Goal: Task Accomplishment & Management: Manage account settings

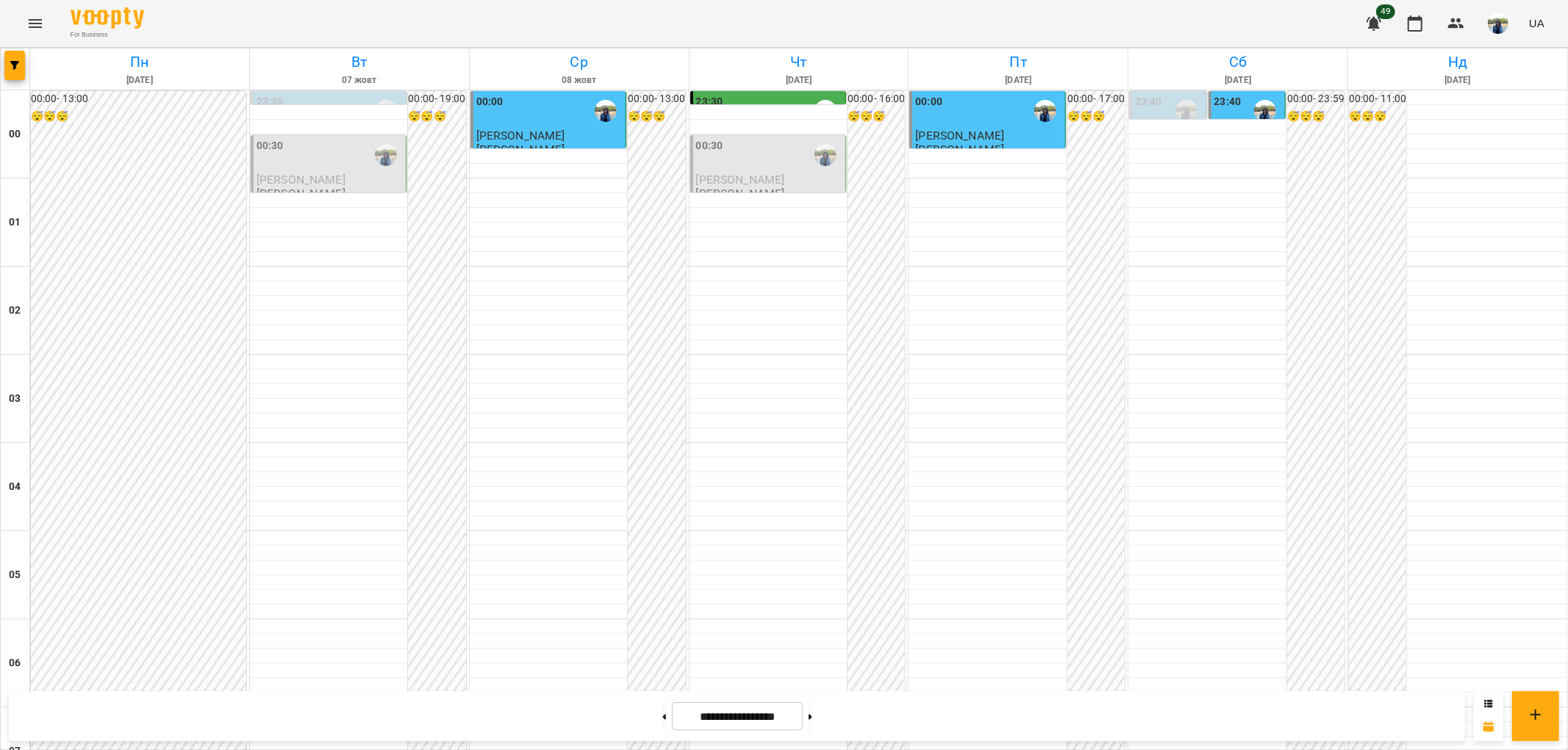
scroll to position [571, 0]
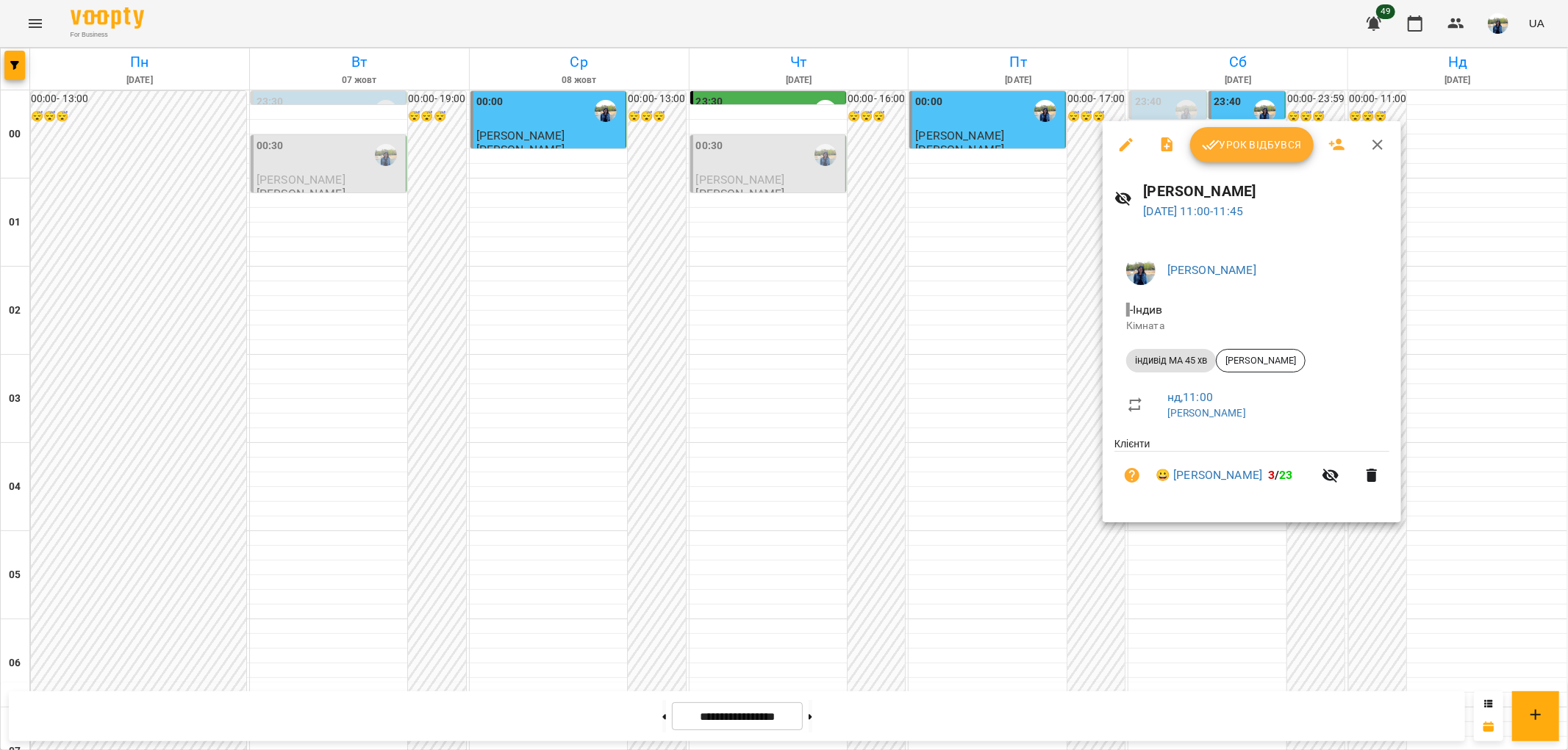
click at [1289, 148] on span "Урок відбувся" at bounding box center [1252, 145] width 100 height 18
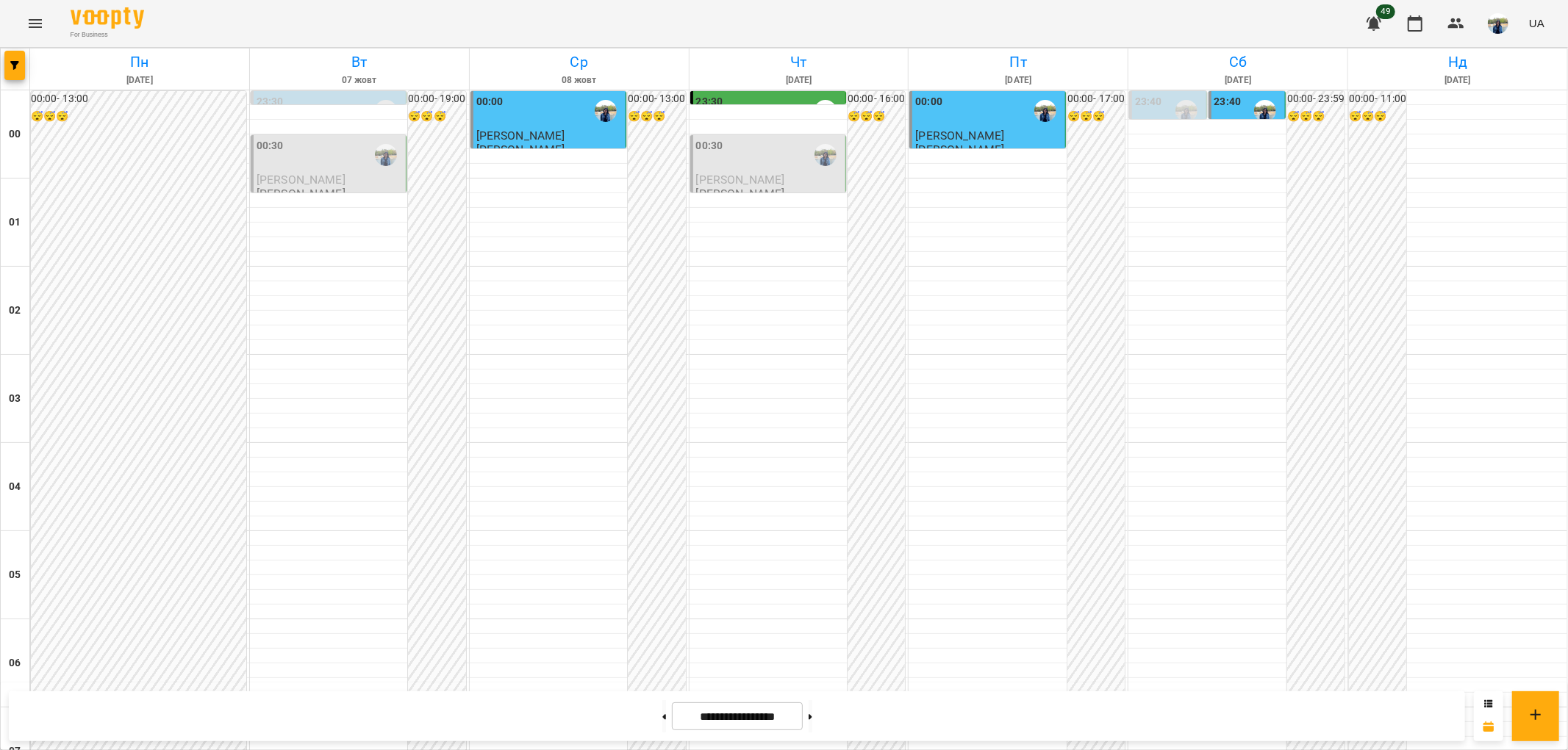
scroll to position [1523, 0]
click at [813, 721] on button at bounding box center [811, 716] width 4 height 33
type input "**********"
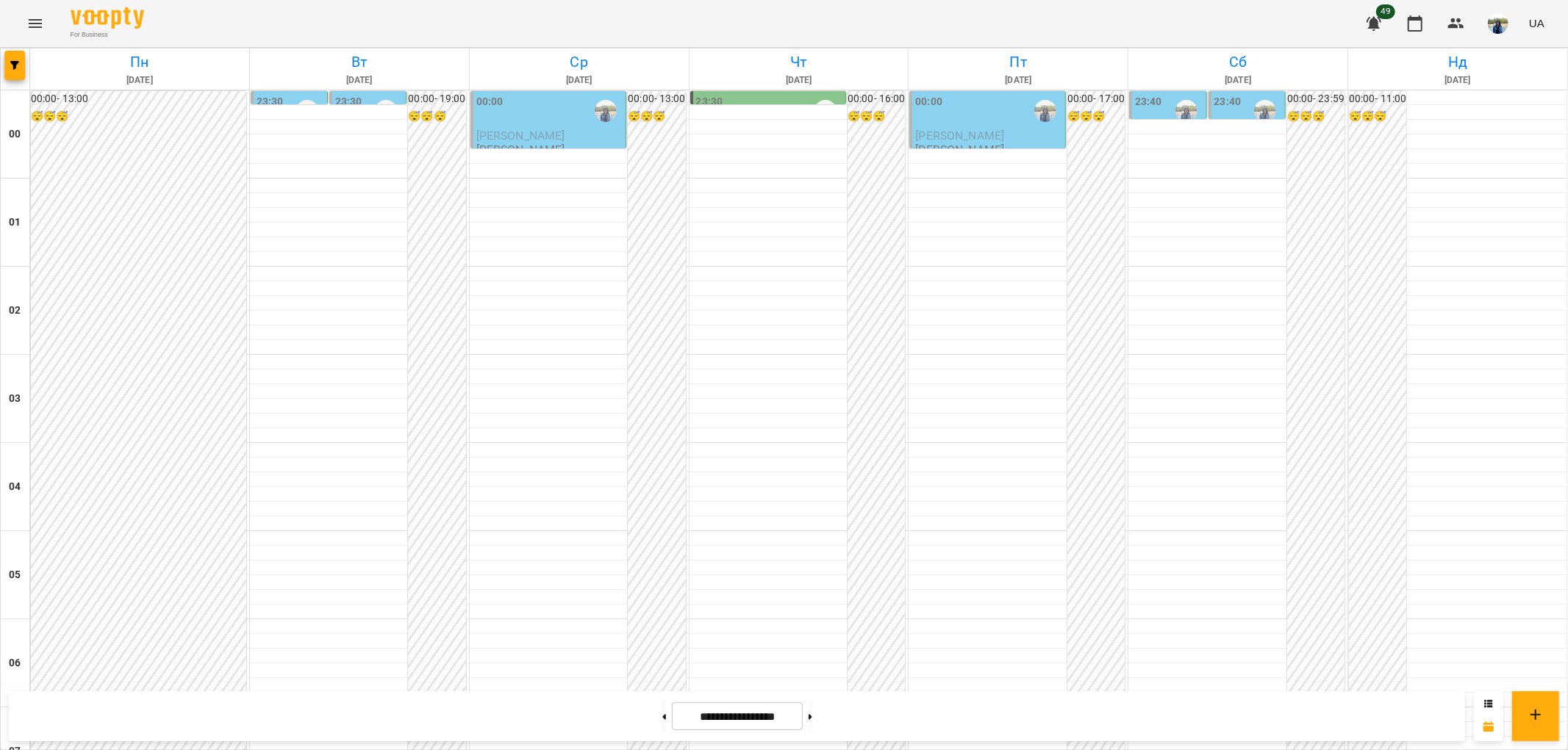
scroll to position [1225, 0]
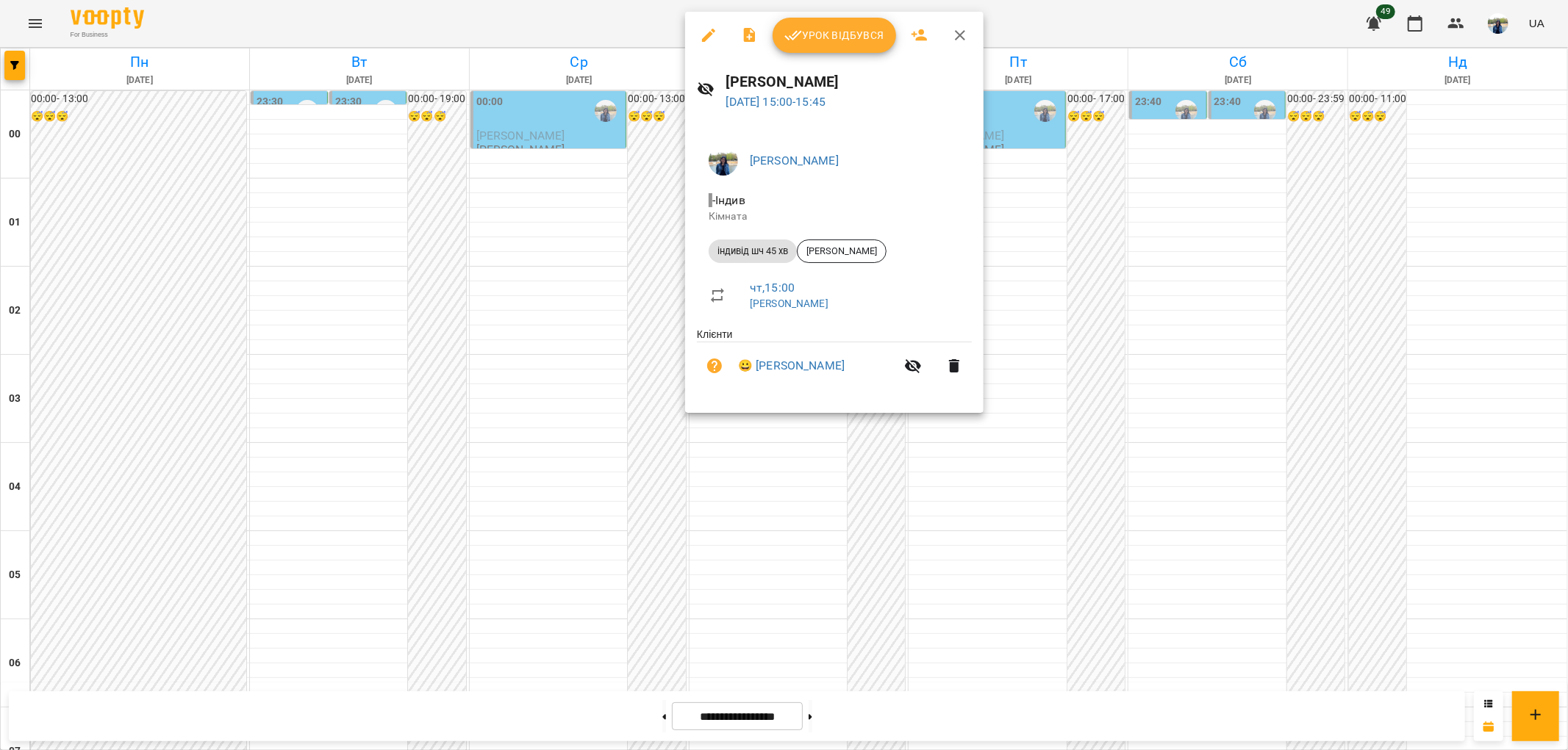
click at [962, 33] on icon "button" at bounding box center [960, 35] width 10 height 10
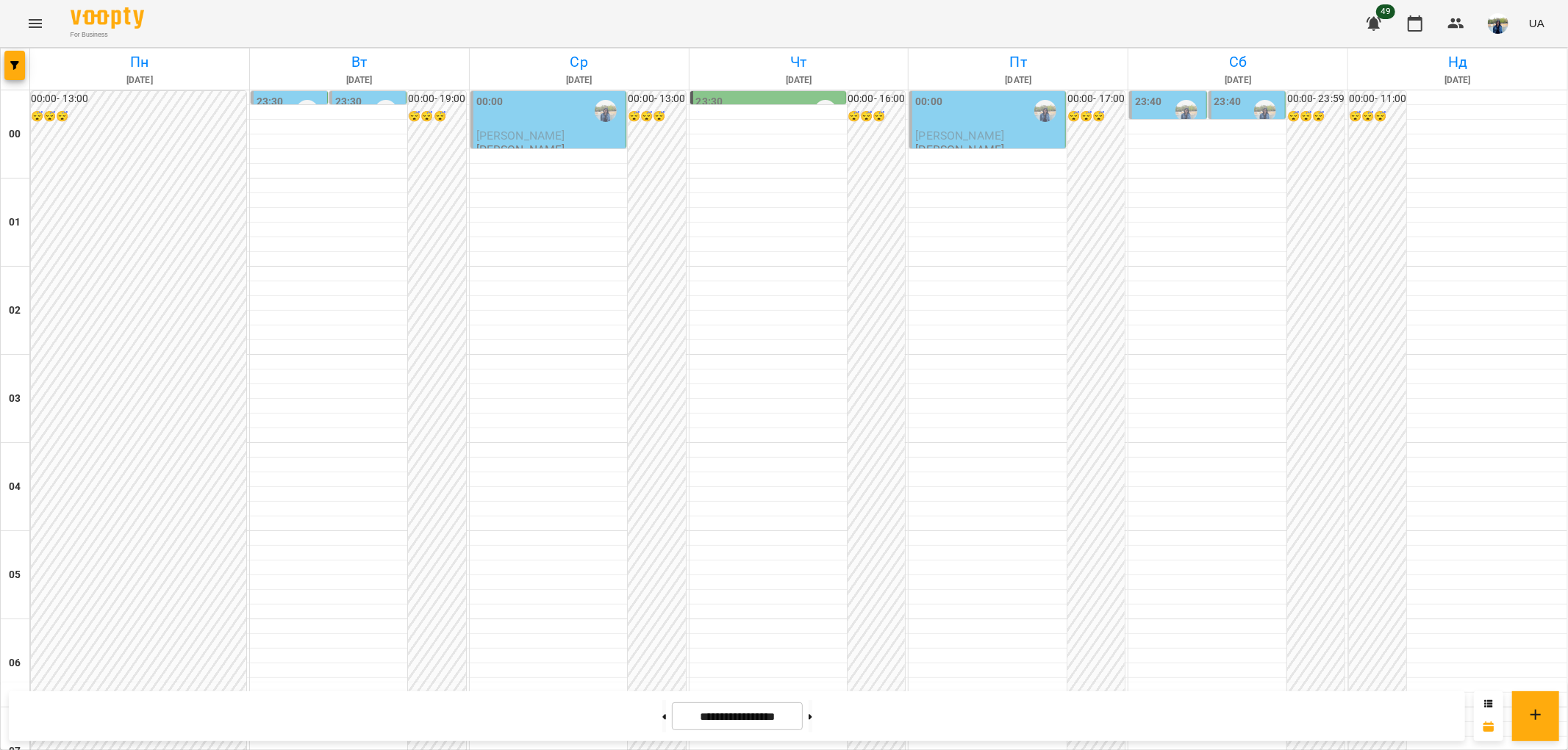
scroll to position [1115, 0]
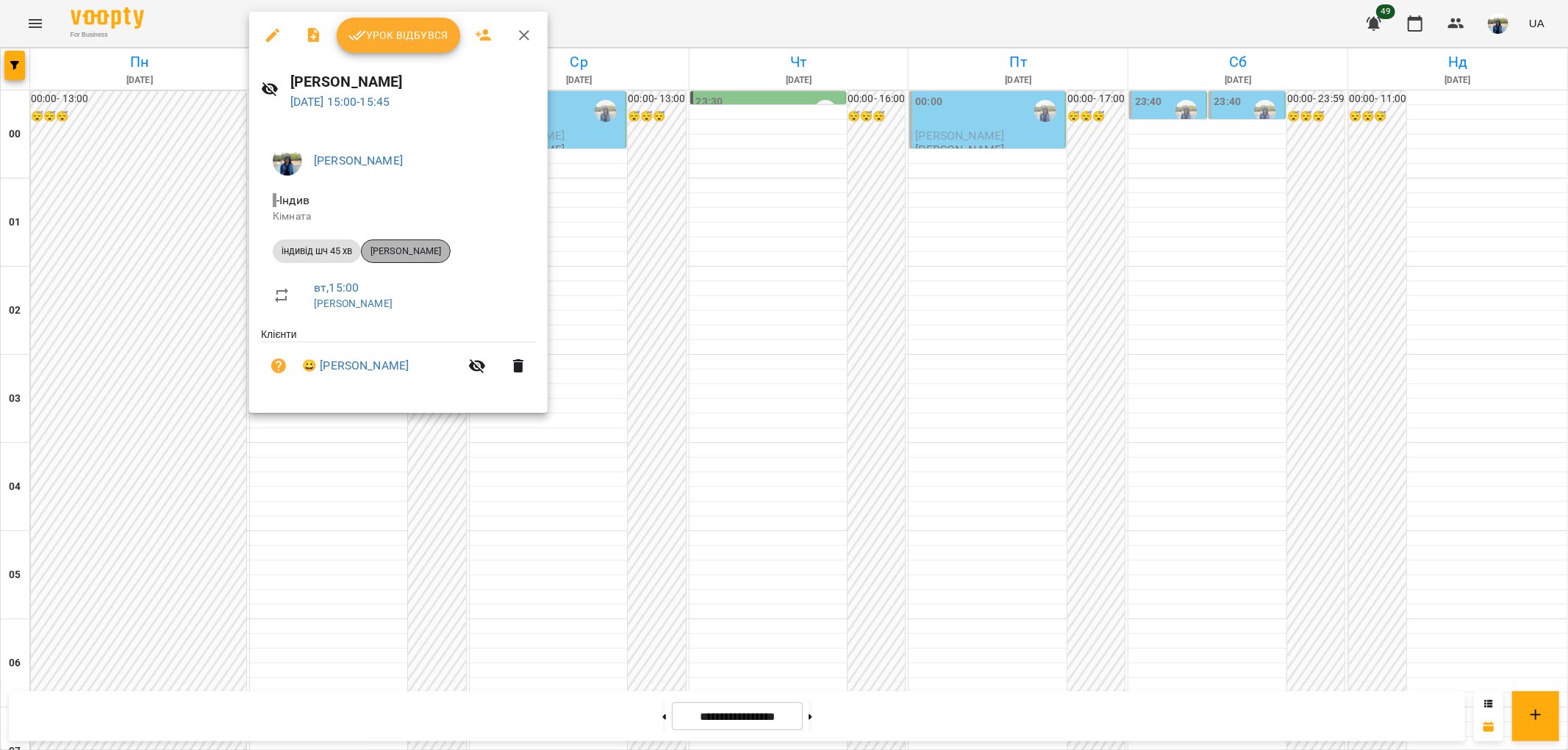
click at [425, 253] on span "[PERSON_NAME]" at bounding box center [405, 250] width 88 height 13
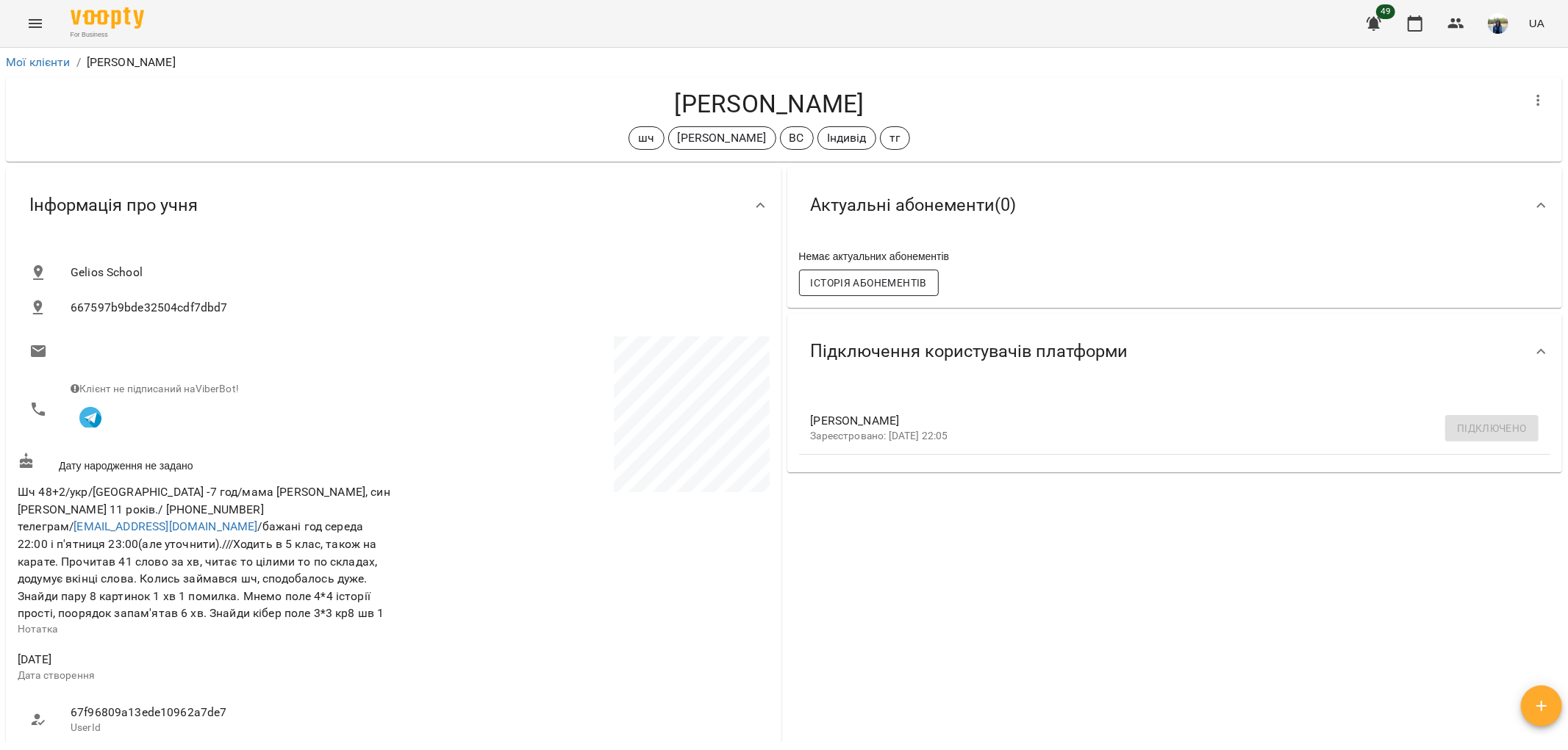
click at [842, 292] on span "Історія абонементів" at bounding box center [868, 283] width 116 height 18
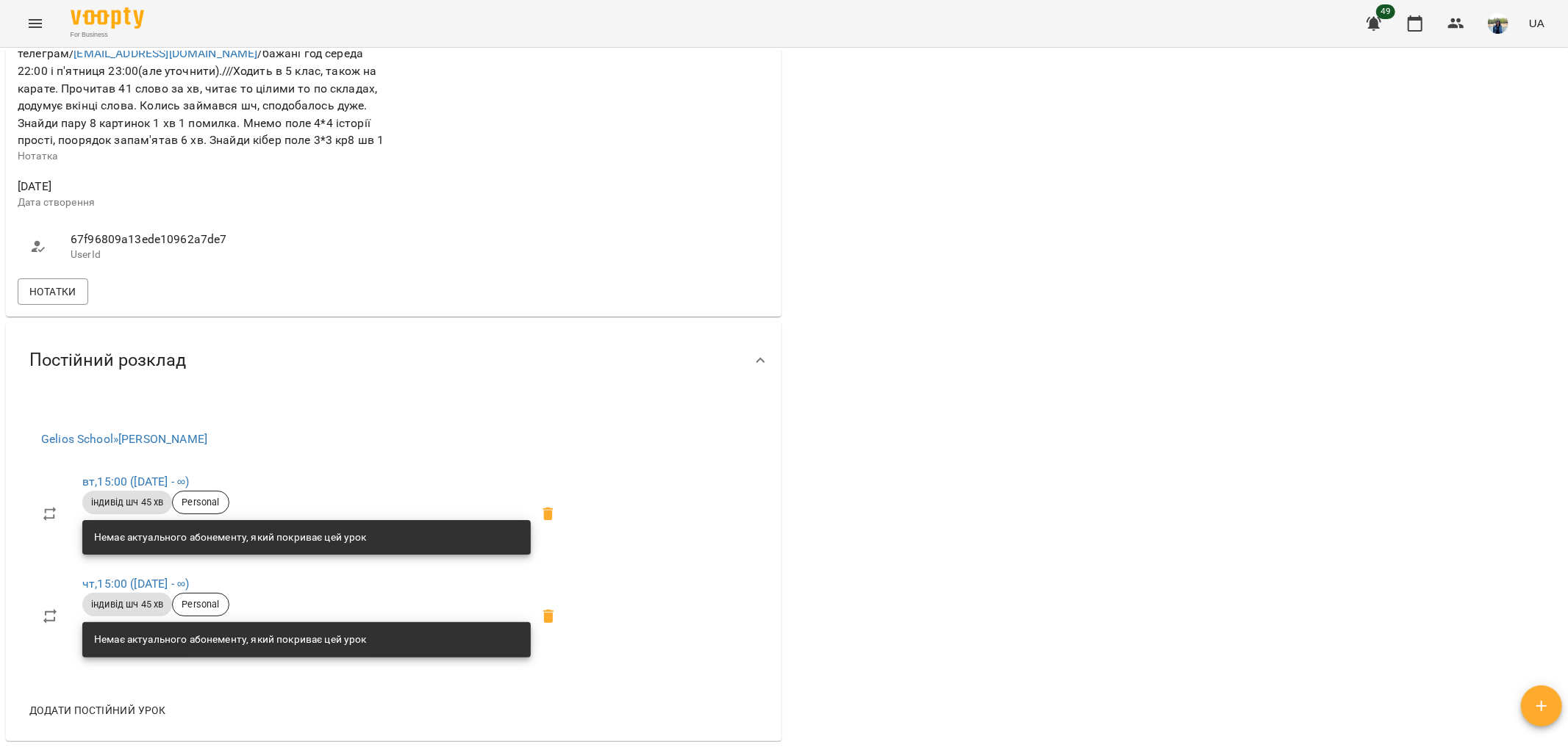
scroll to position [352, 0]
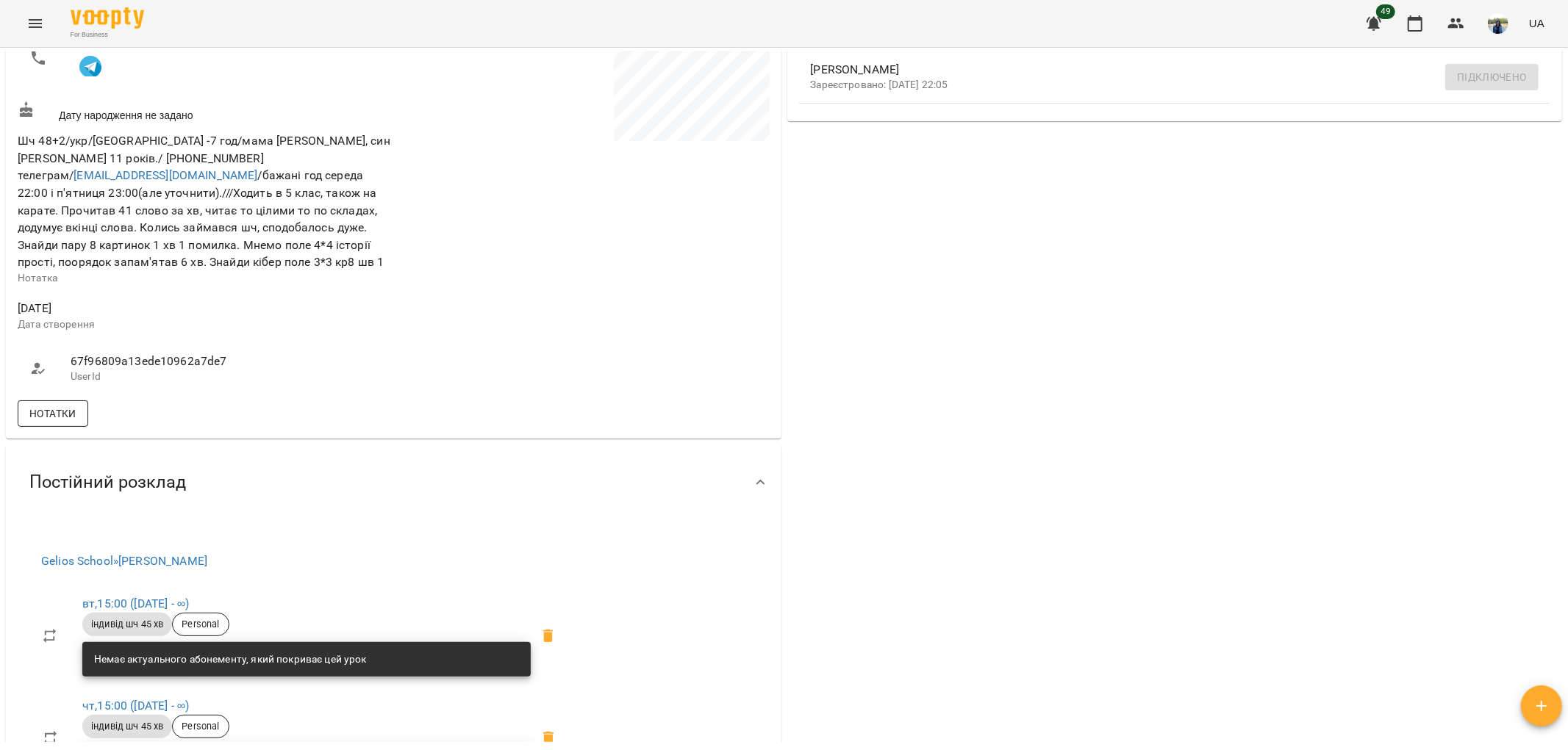
click at [62, 405] on span "Нотатки" at bounding box center [53, 414] width 47 height 18
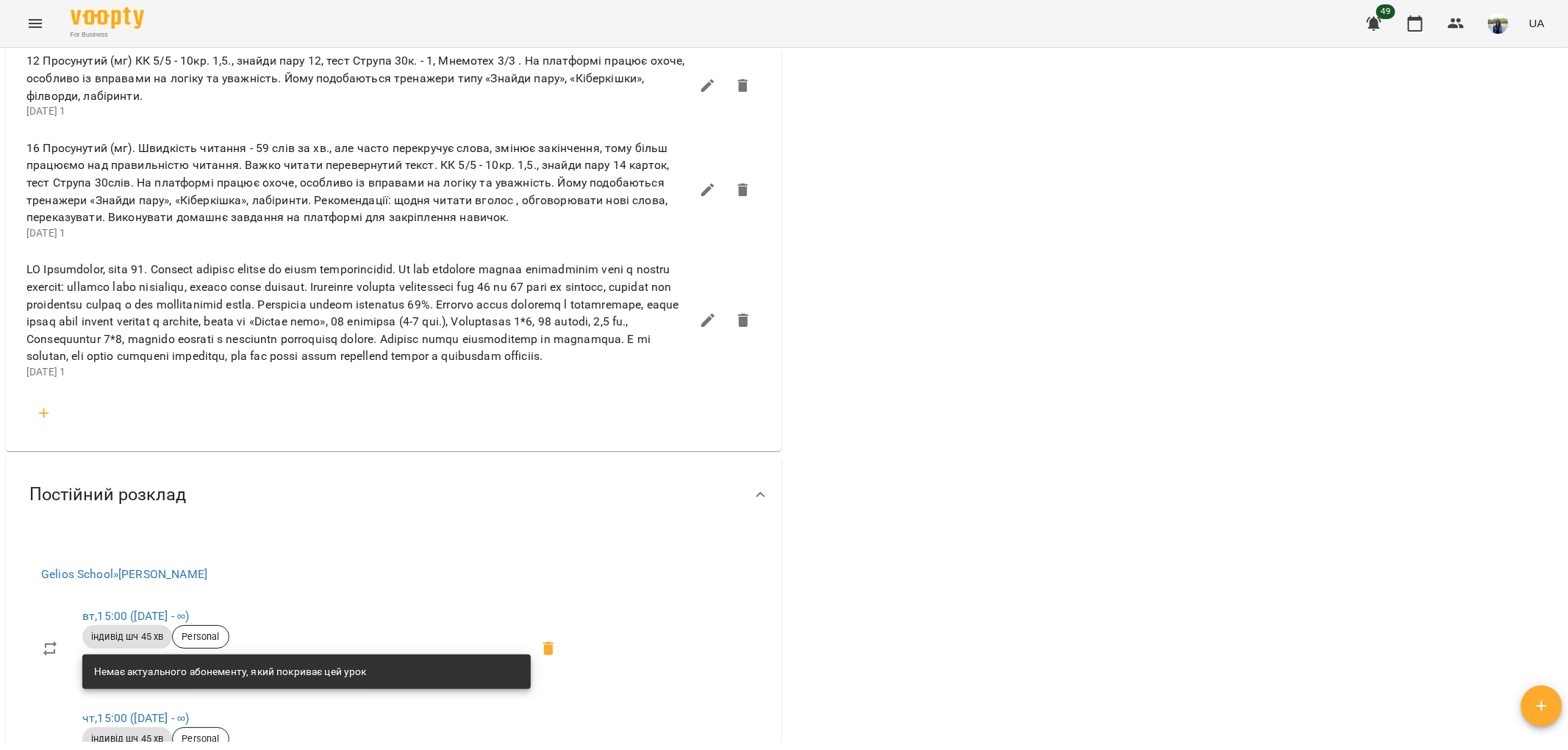
scroll to position [1414, 0]
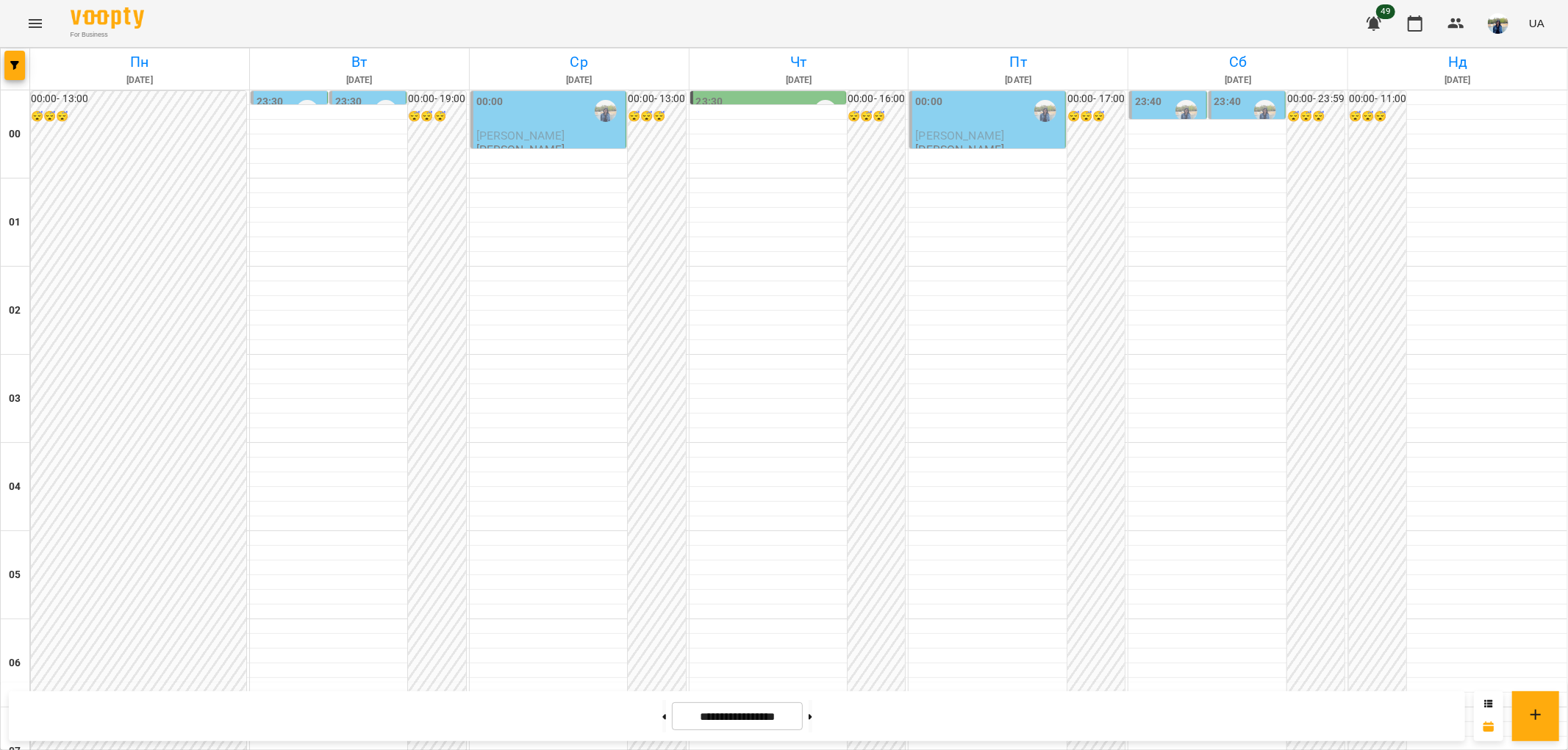
click at [537, 120] on div "00:00" at bounding box center [549, 111] width 147 height 34
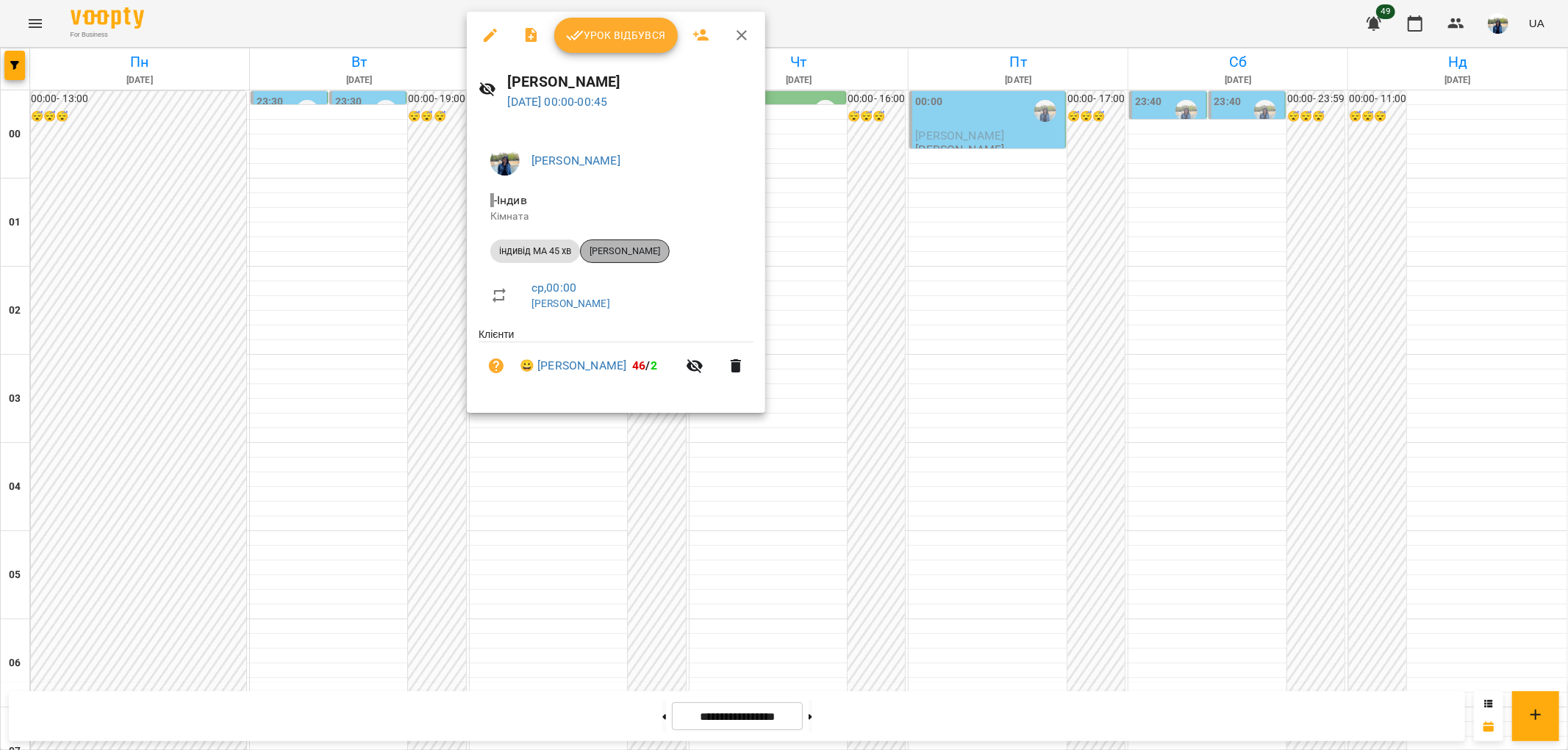
click at [632, 255] on span "[PERSON_NAME]" at bounding box center [624, 250] width 88 height 13
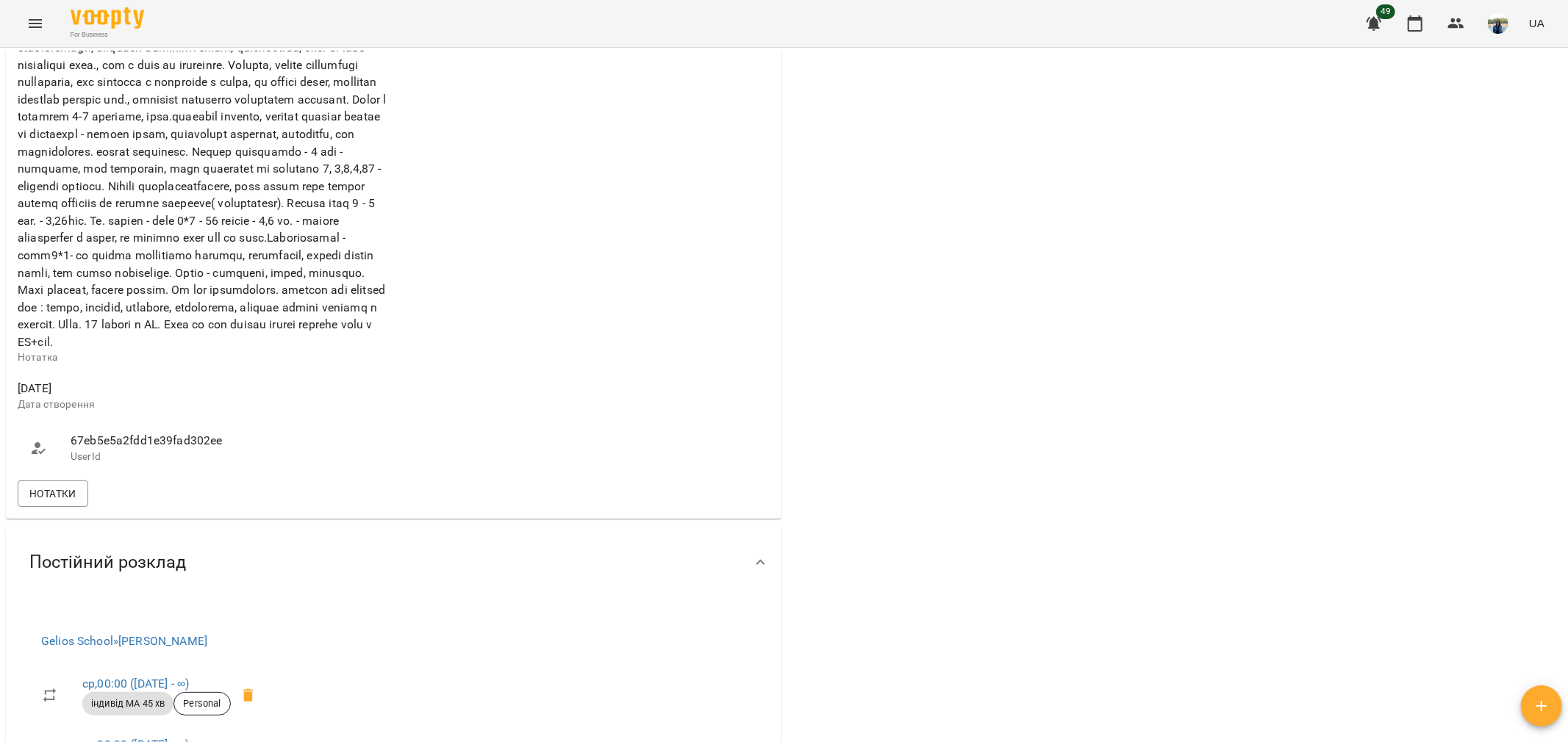
scroll to position [898, 0]
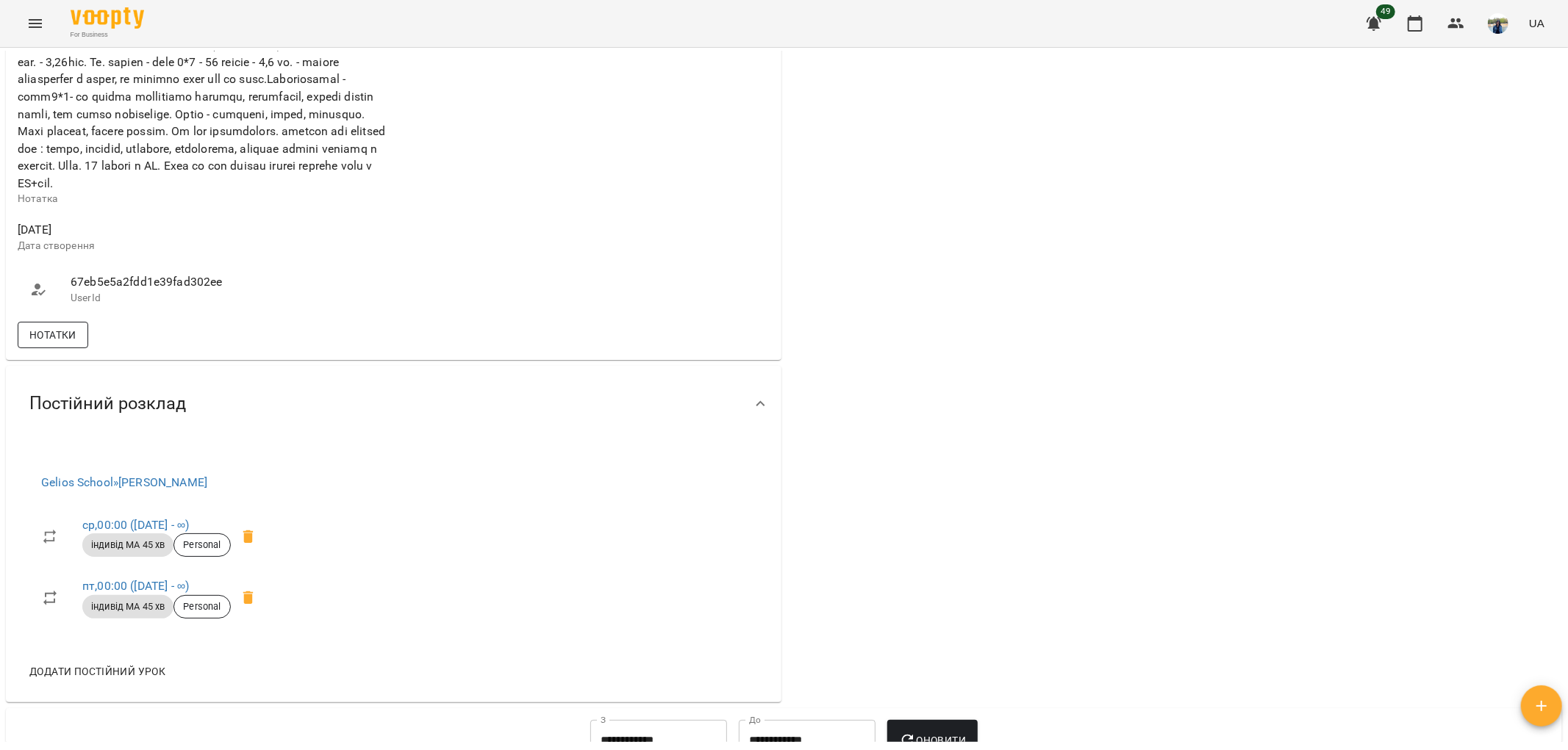
click at [65, 344] on span "Нотатки" at bounding box center [53, 335] width 47 height 18
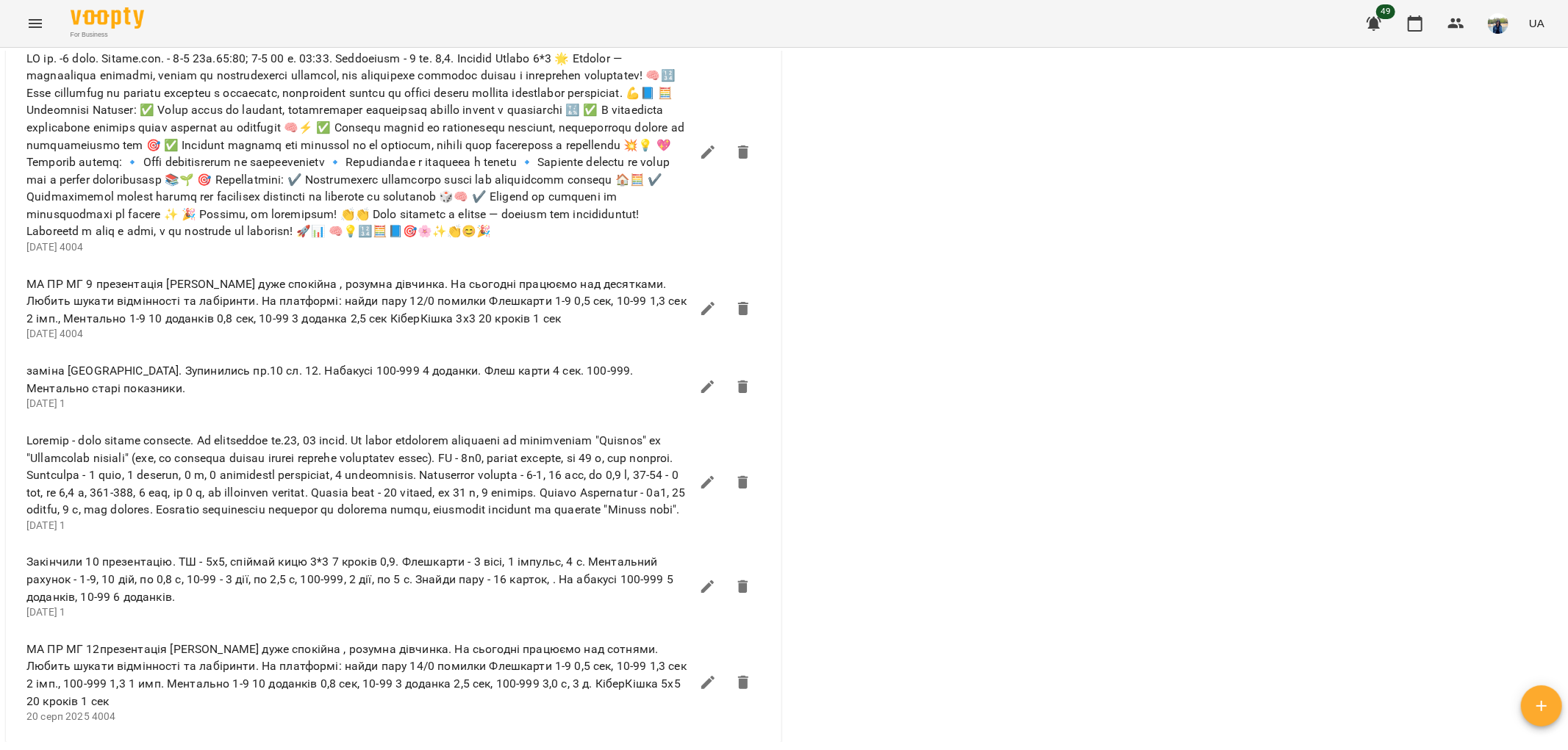
scroll to position [2287, 0]
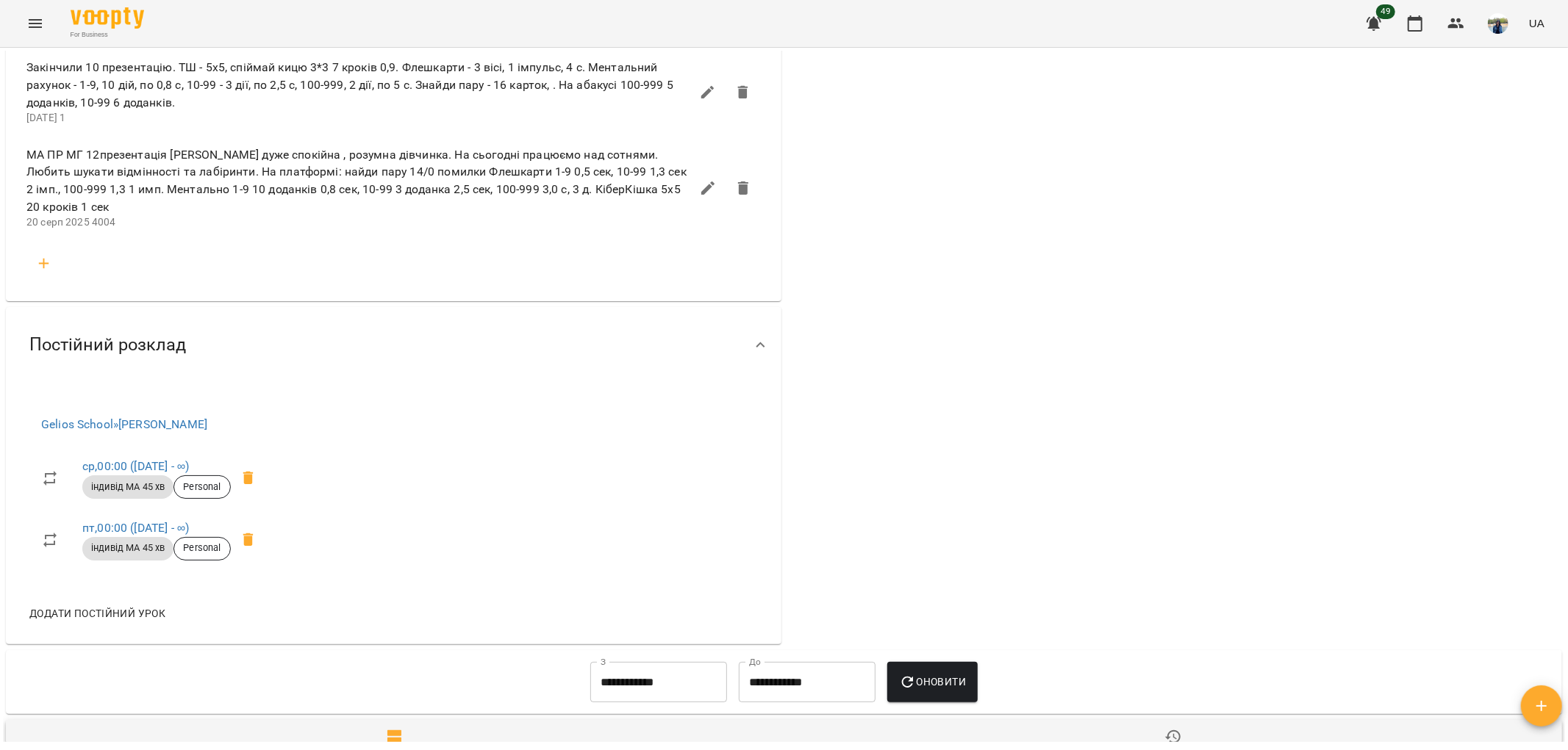
click at [45, 272] on icon "button" at bounding box center [45, 264] width 18 height 18
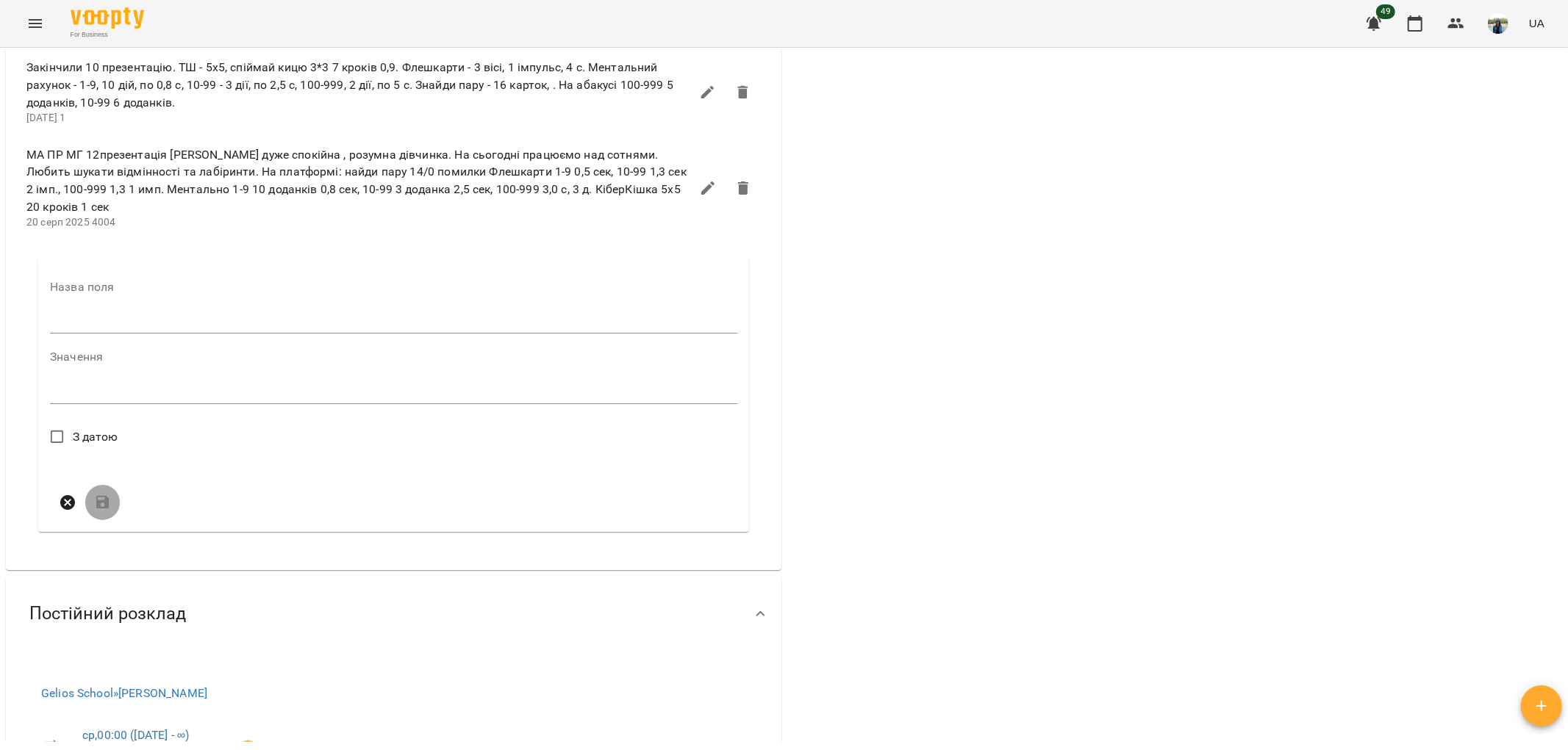
click at [85, 335] on input "text" at bounding box center [393, 323] width 688 height 24
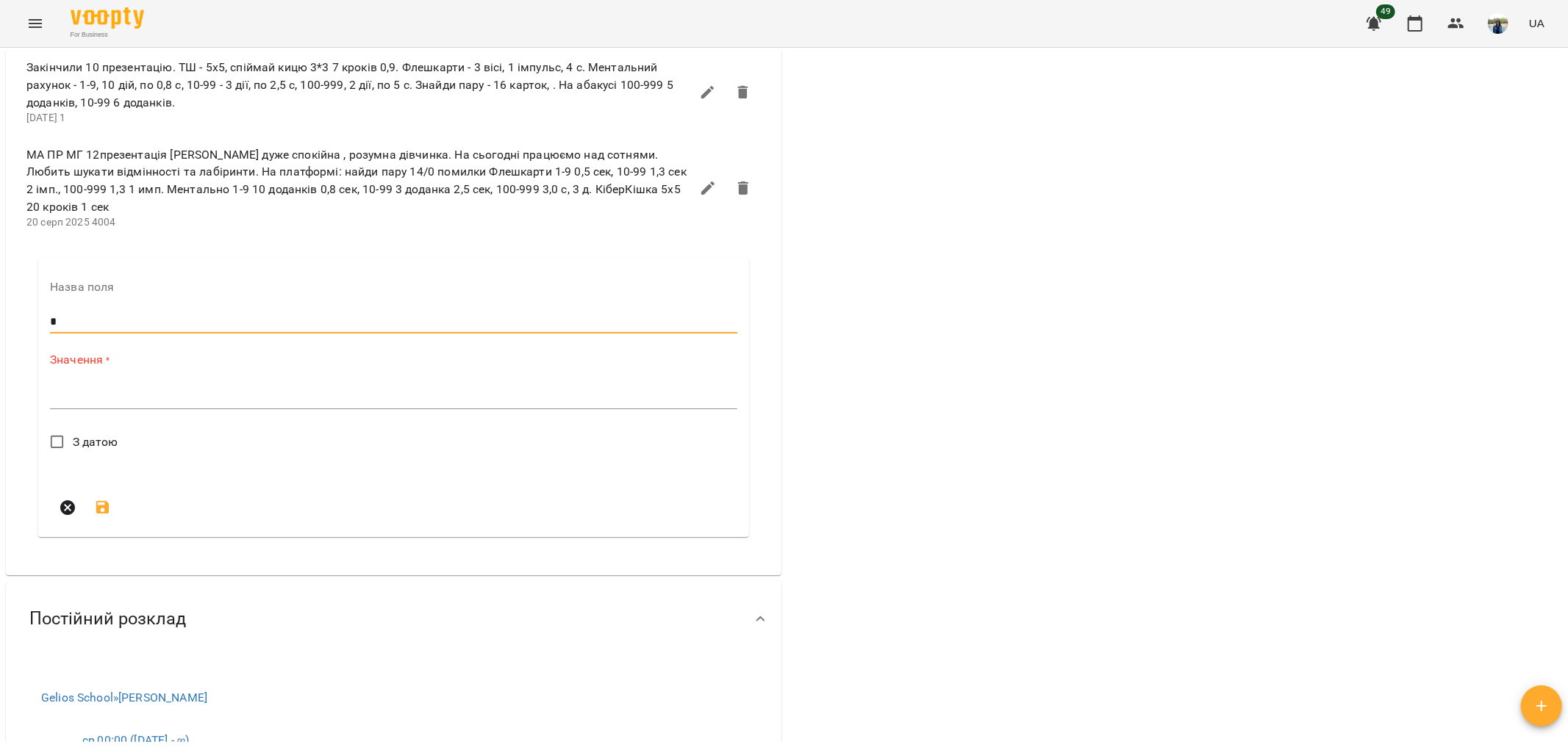
type input "*"
click at [159, 404] on textarea at bounding box center [393, 397] width 688 height 14
paste textarea "**********"
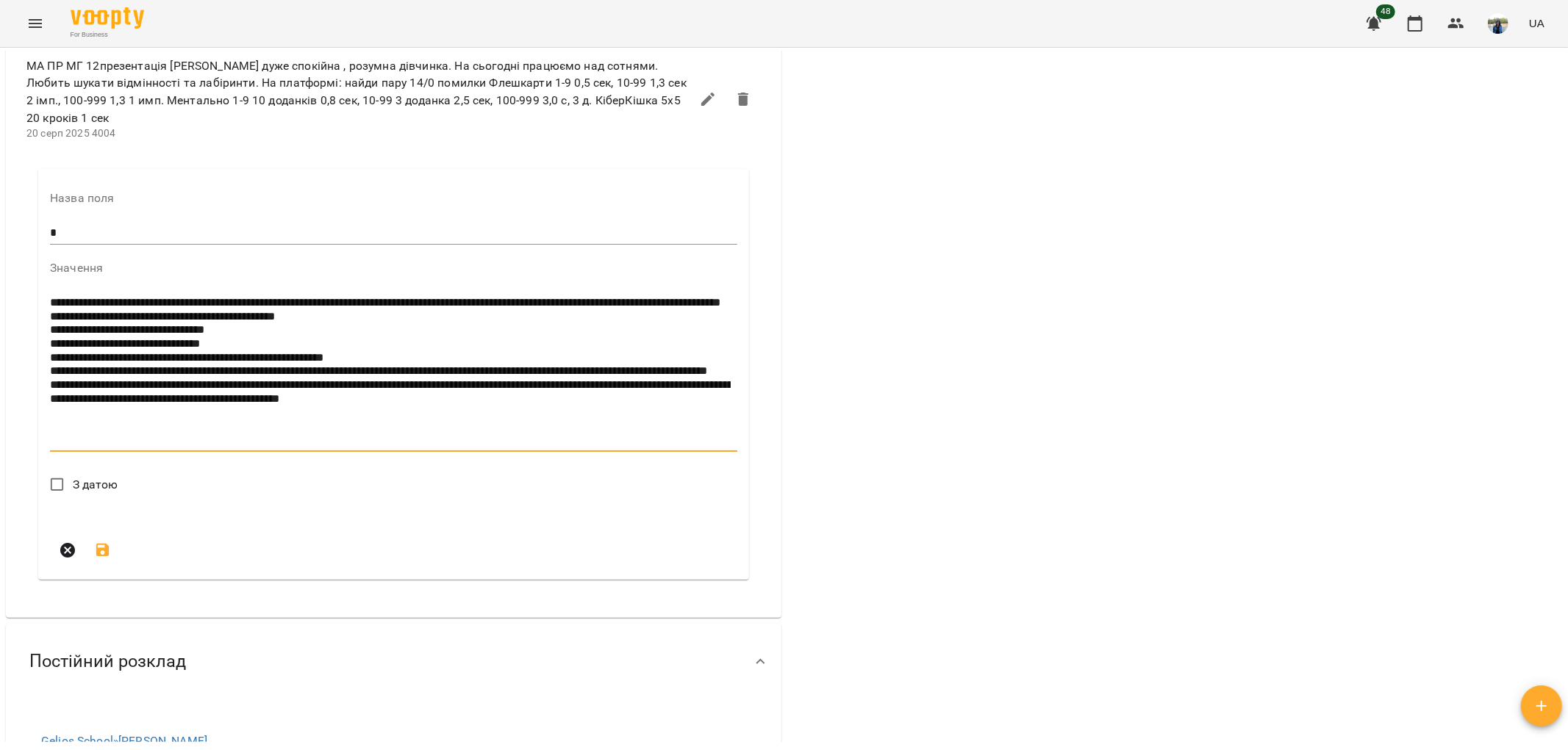
scroll to position [2450, 0]
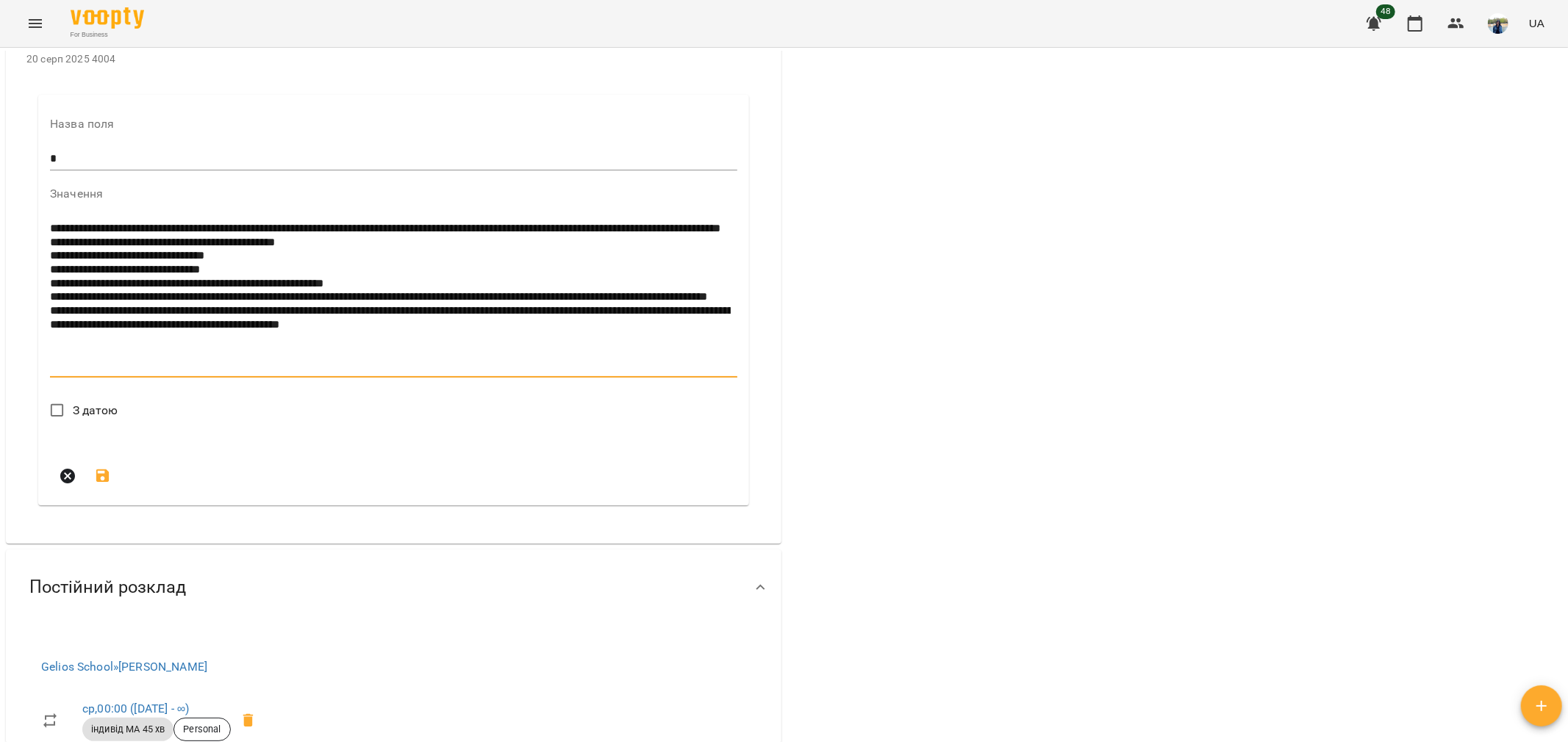
type textarea "**********"
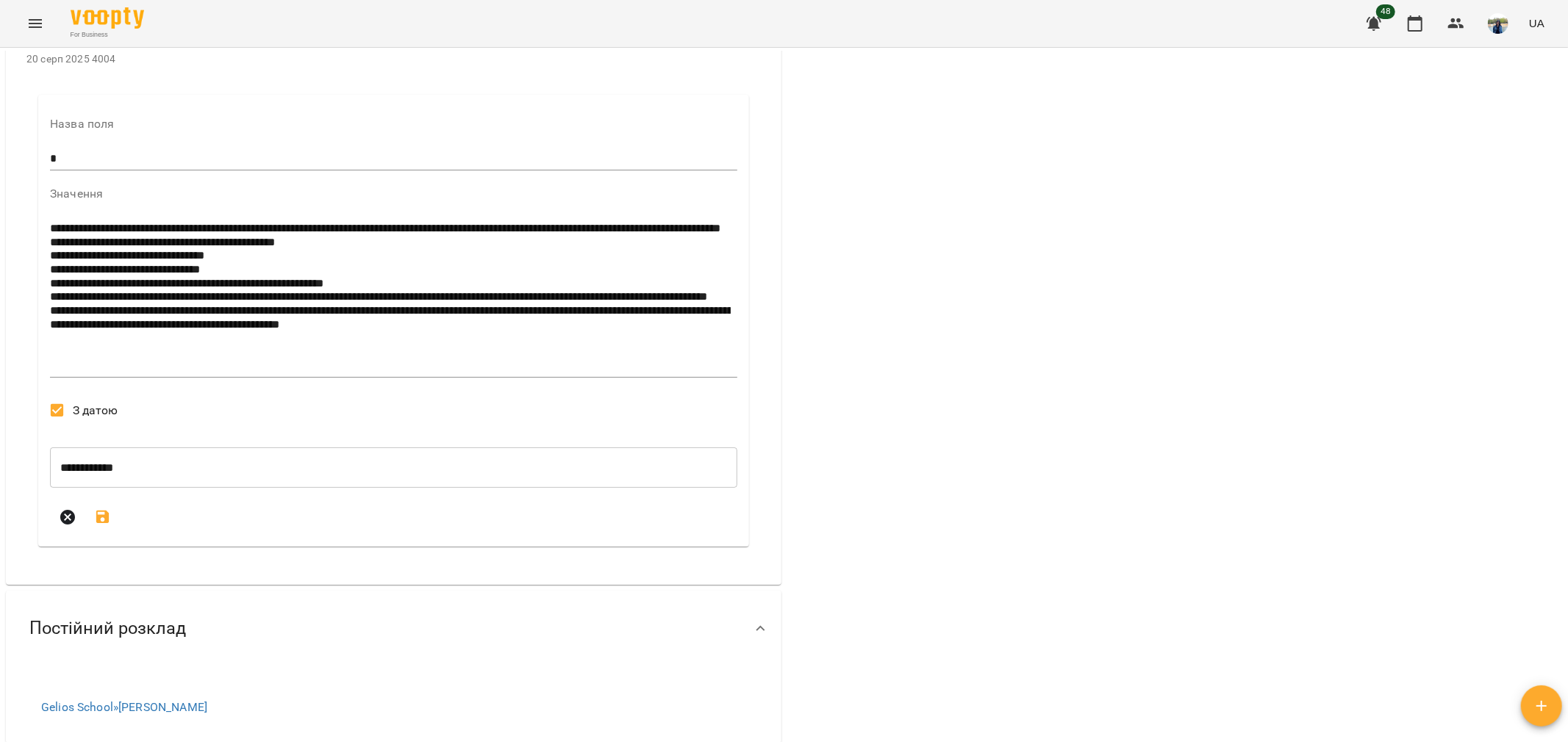
click at [101, 526] on icon "submit" at bounding box center [103, 518] width 18 height 18
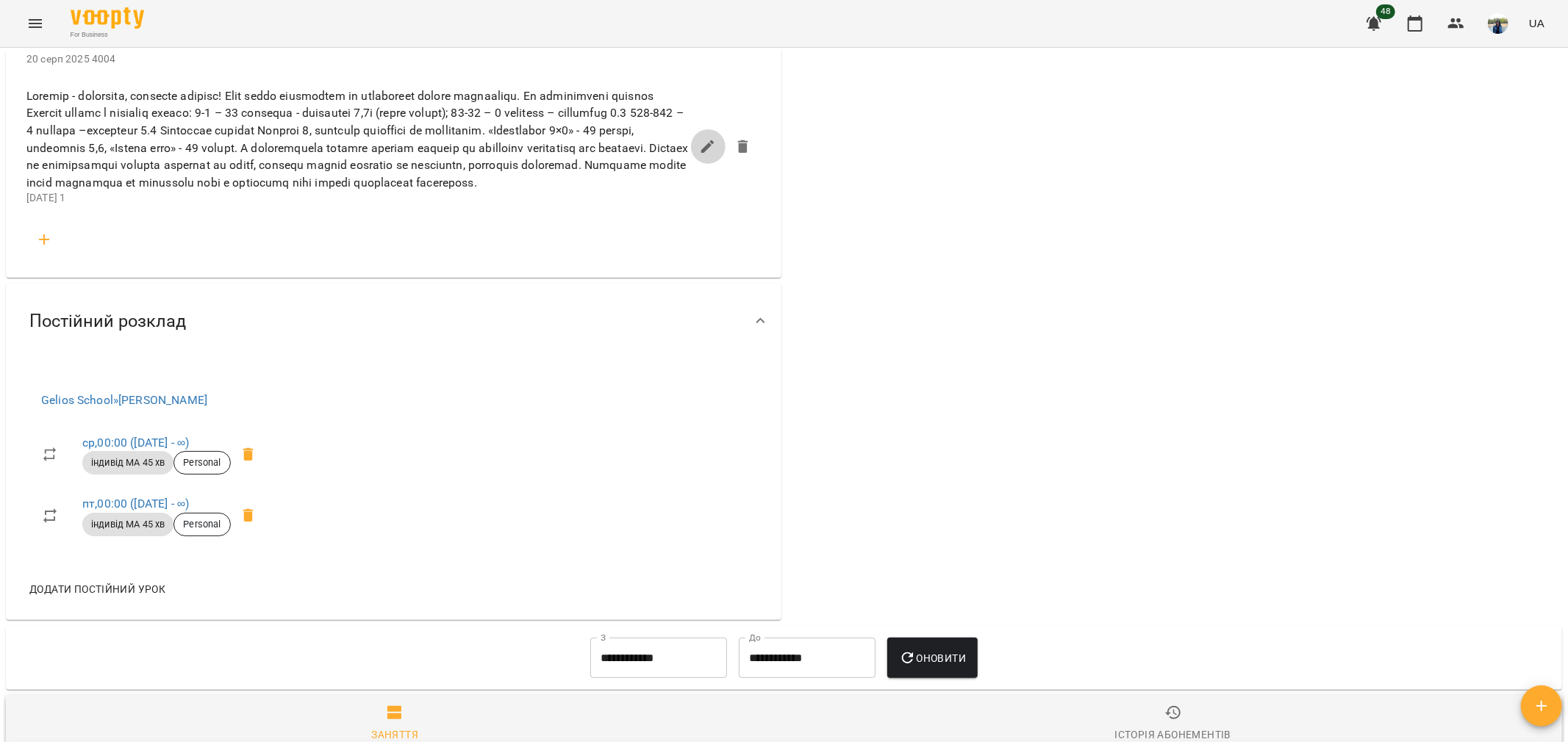
click at [703, 154] on icon "button" at bounding box center [707, 146] width 13 height 13
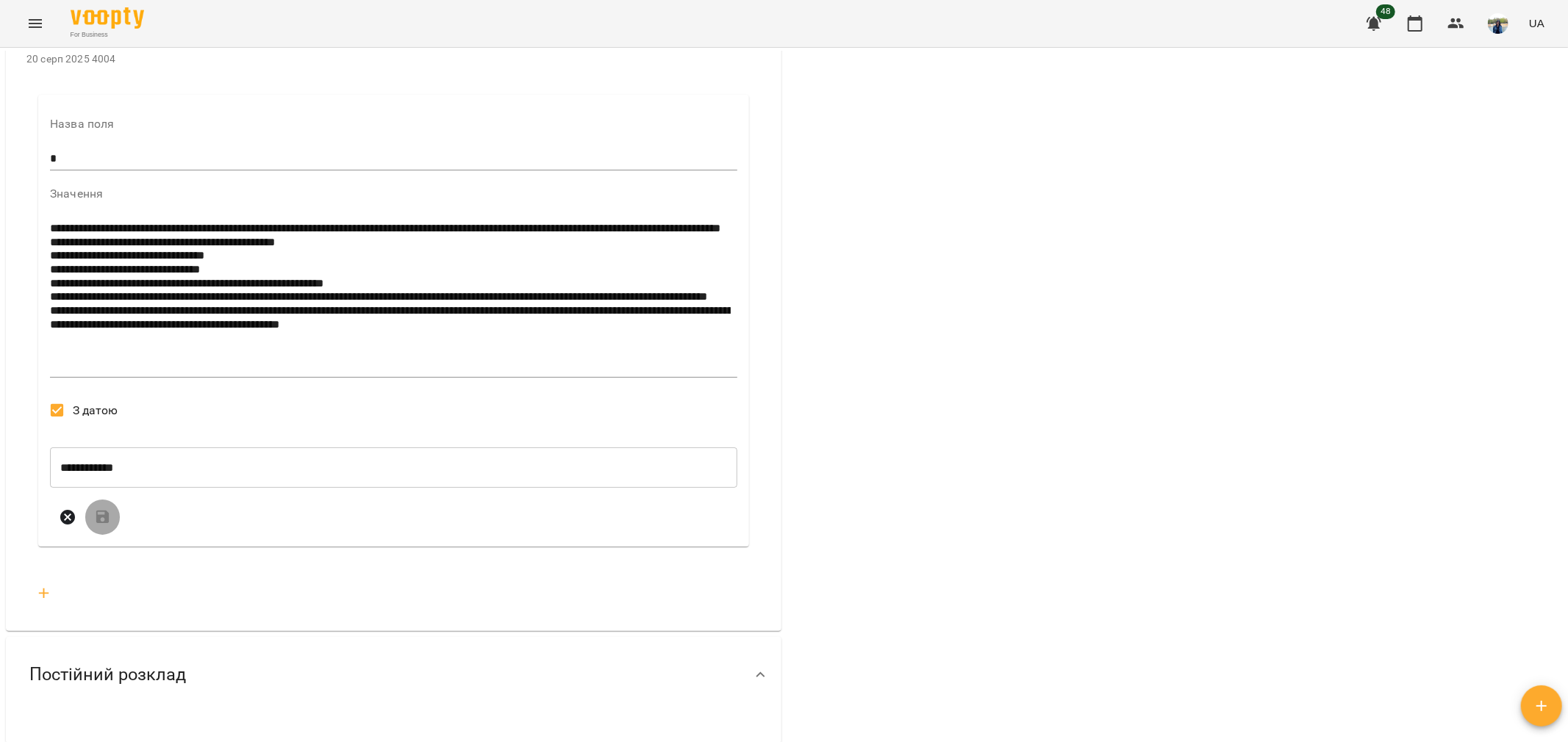
click at [49, 372] on div "**********" at bounding box center [392, 320] width 710 height 452
click at [54, 366] on textarea "**********" at bounding box center [390, 297] width 681 height 151
click at [50, 366] on textarea "**********" at bounding box center [390, 297] width 681 height 151
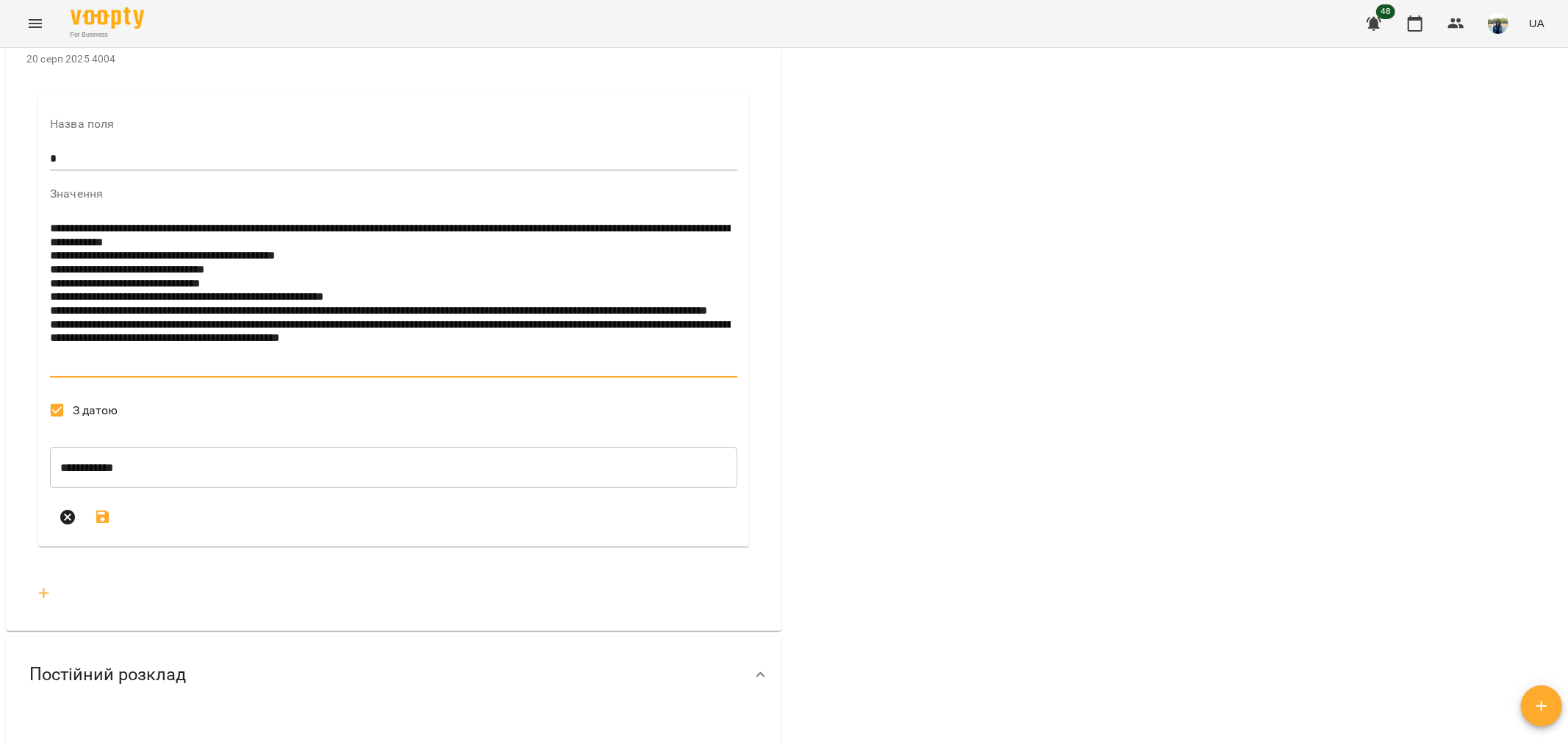
type textarea "**********"
click at [103, 525] on icon "submit" at bounding box center [102, 517] width 13 height 13
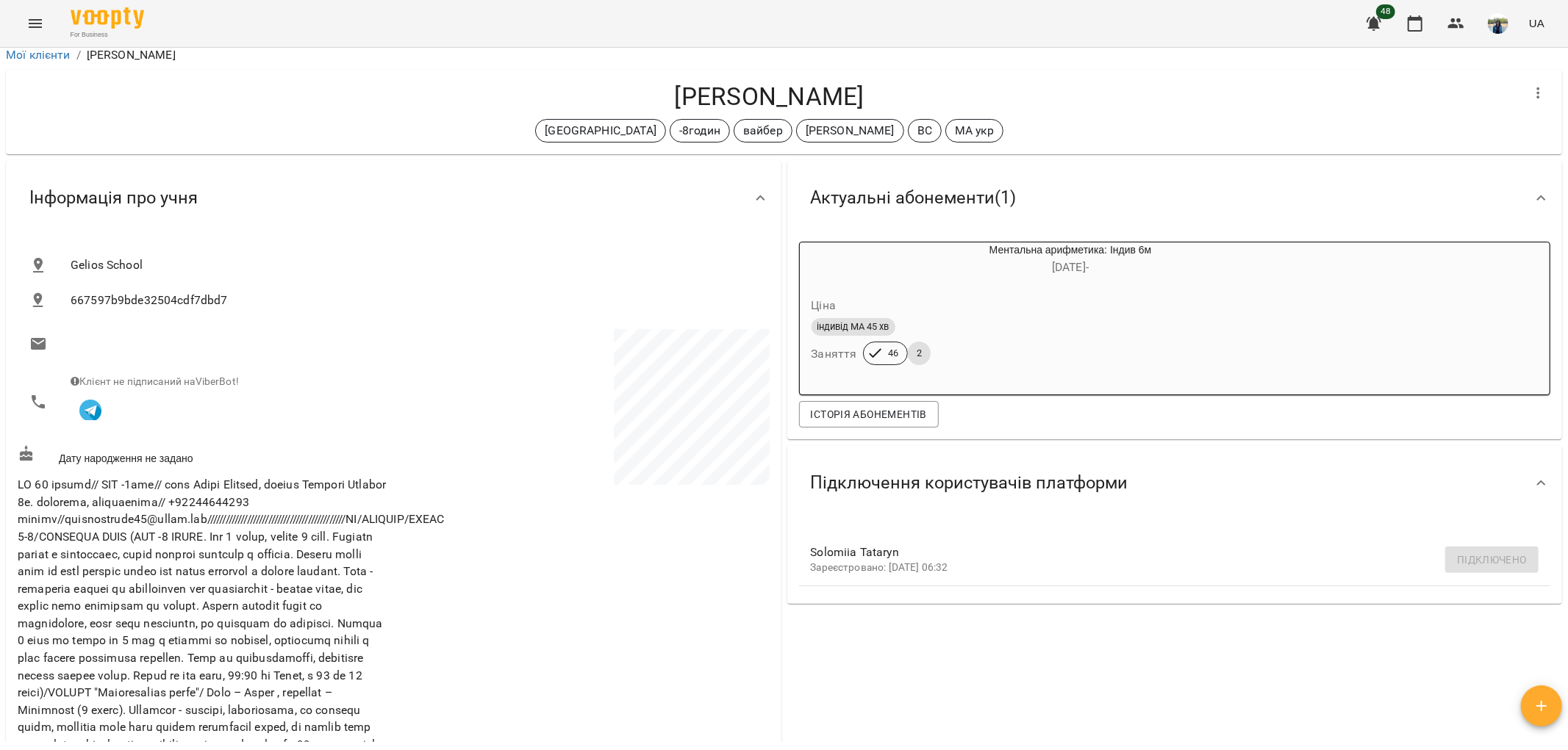
scroll to position [0, 0]
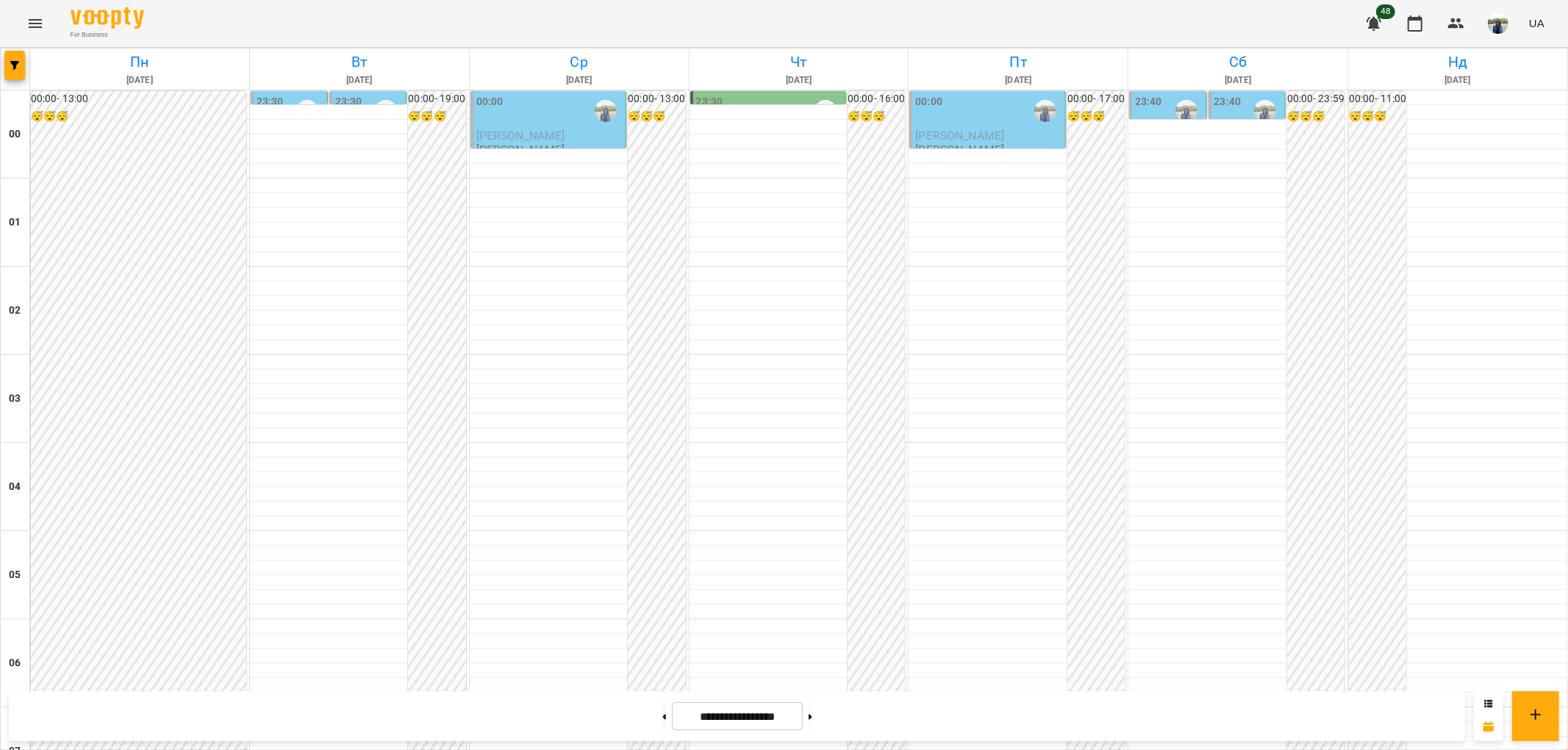
click at [968, 128] on span "[PERSON_NAME]" at bounding box center [960, 135] width 89 height 14
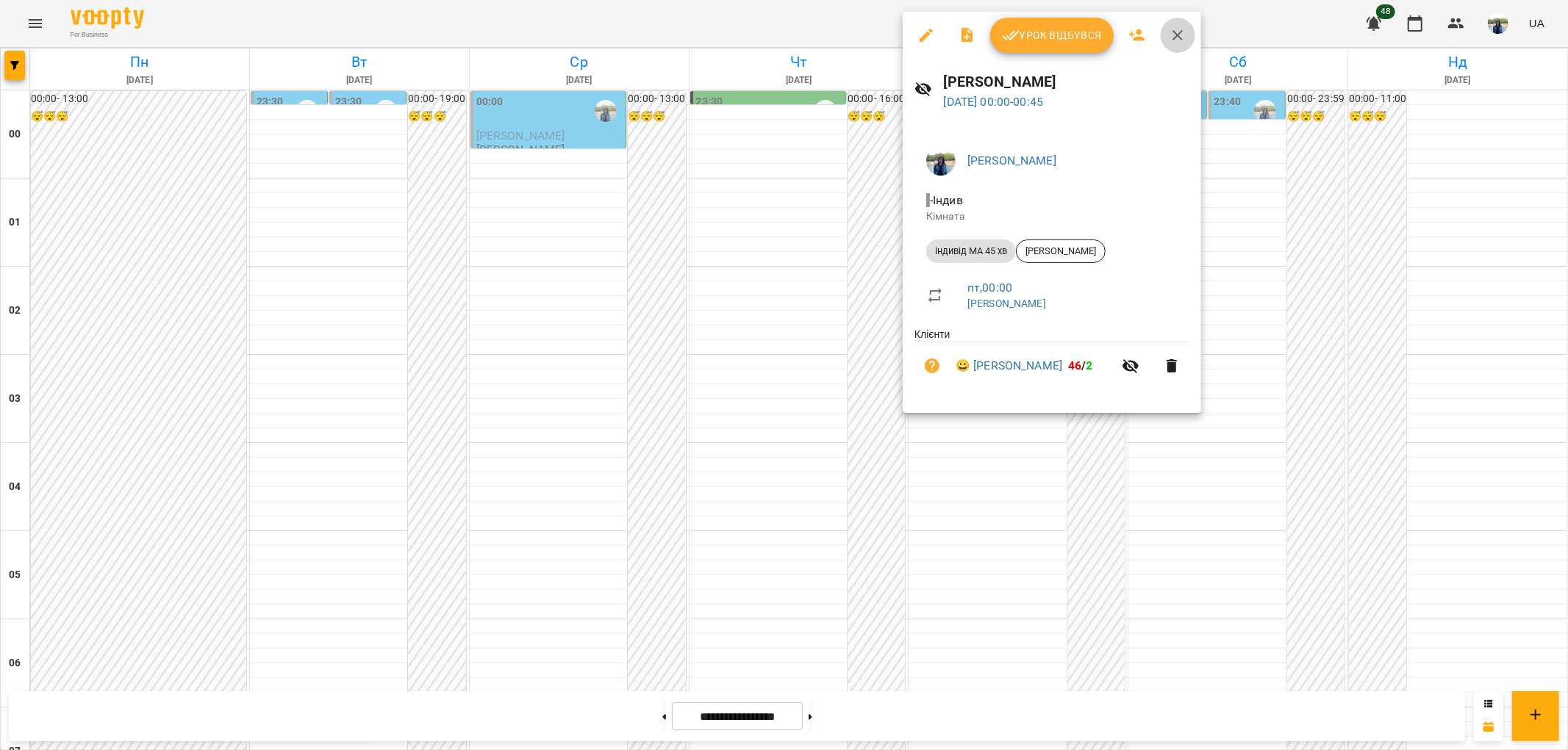
click at [1175, 38] on icon "button" at bounding box center [1177, 36] width 18 height 18
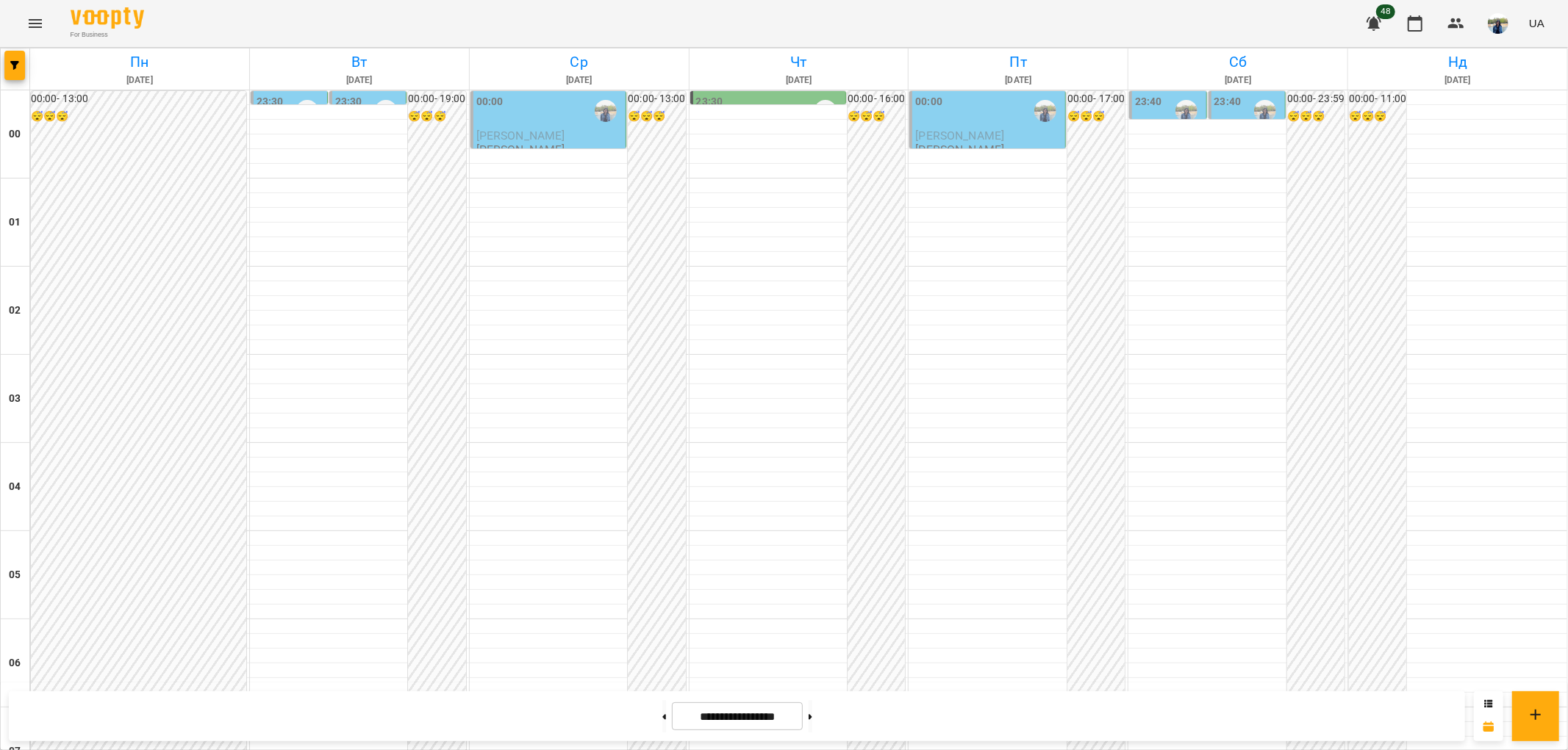
click at [999, 123] on div "00:00" at bounding box center [989, 111] width 147 height 34
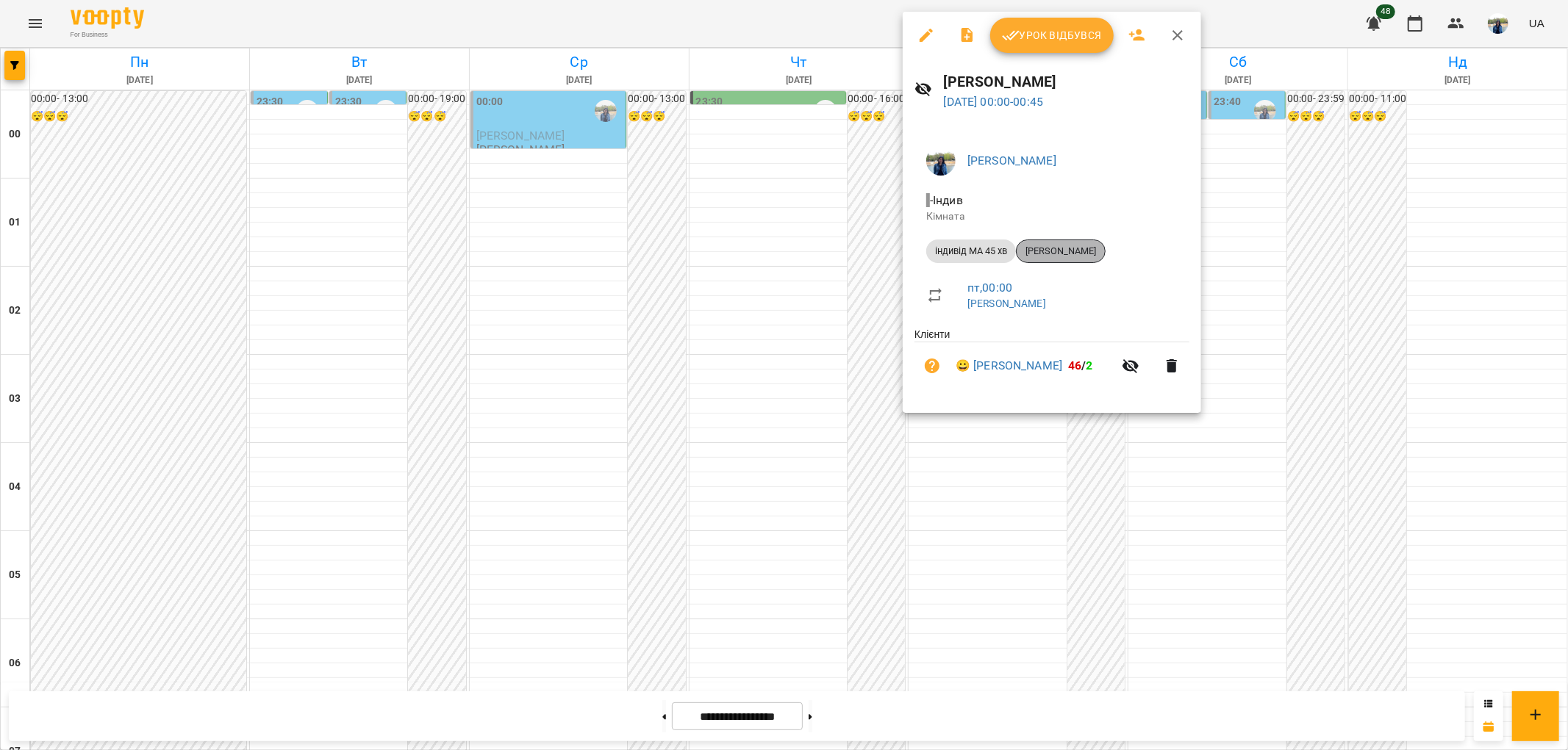
click at [1075, 253] on span "[PERSON_NAME]" at bounding box center [1060, 250] width 88 height 13
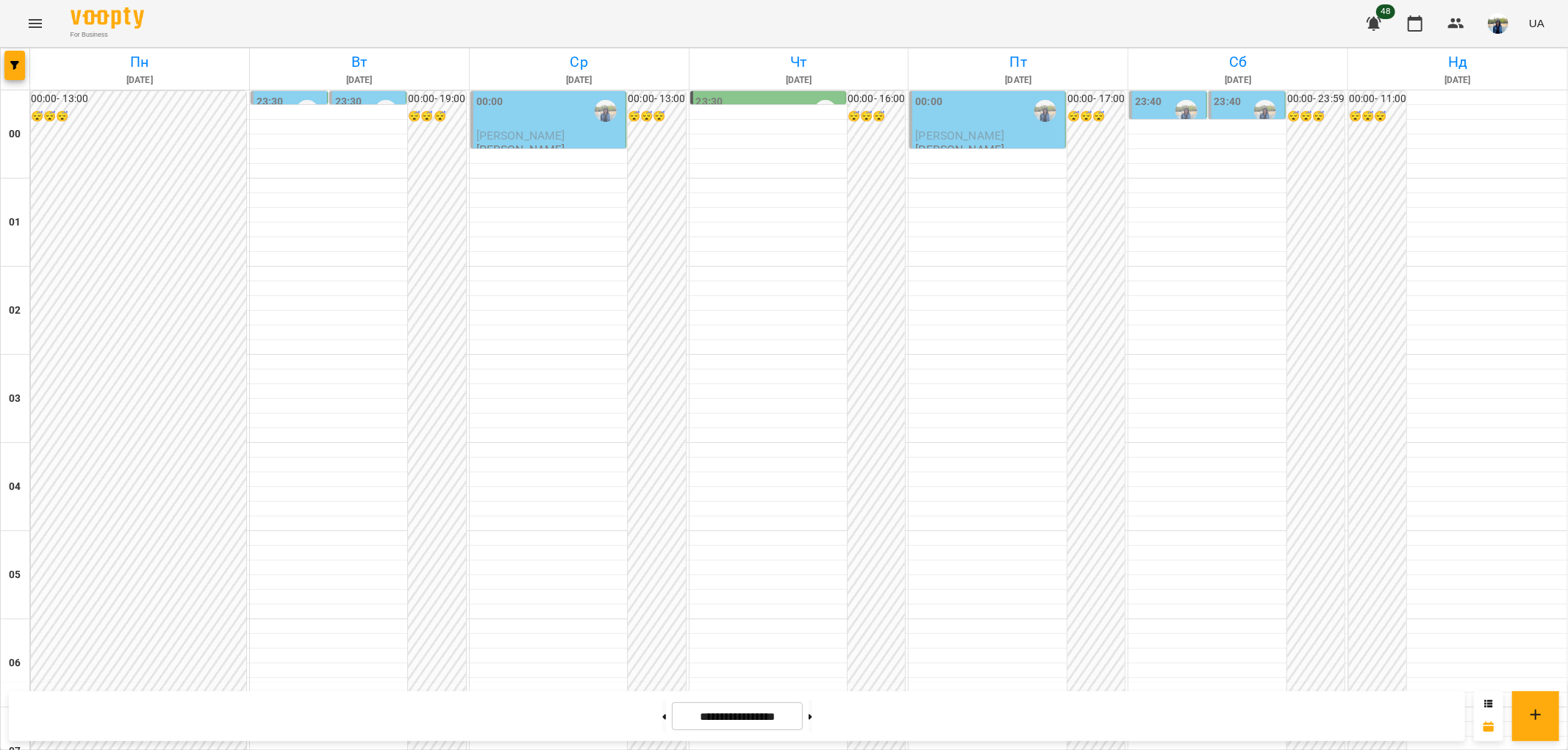
scroll to position [1306, 0]
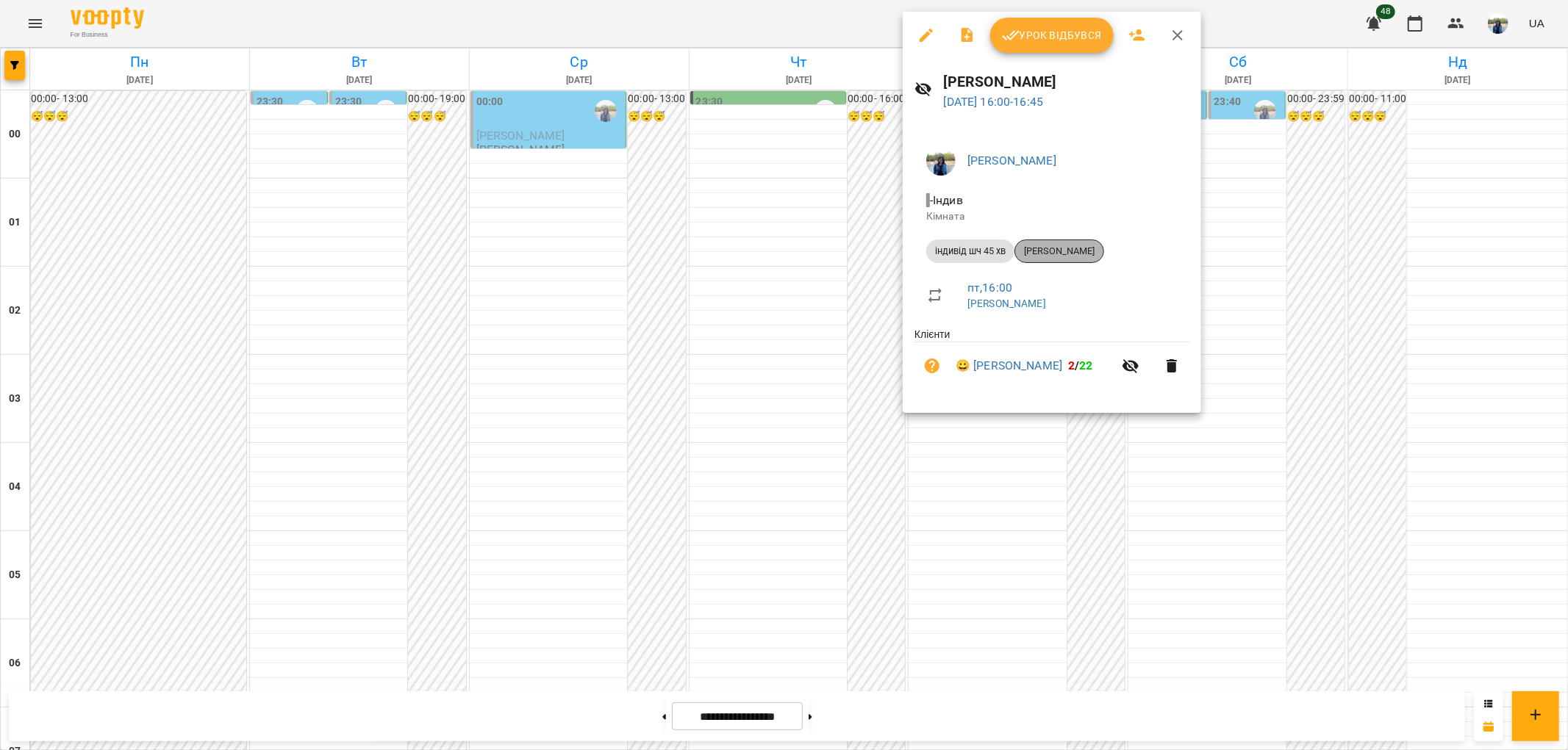
click at [1062, 253] on span "[PERSON_NAME]" at bounding box center [1059, 250] width 88 height 13
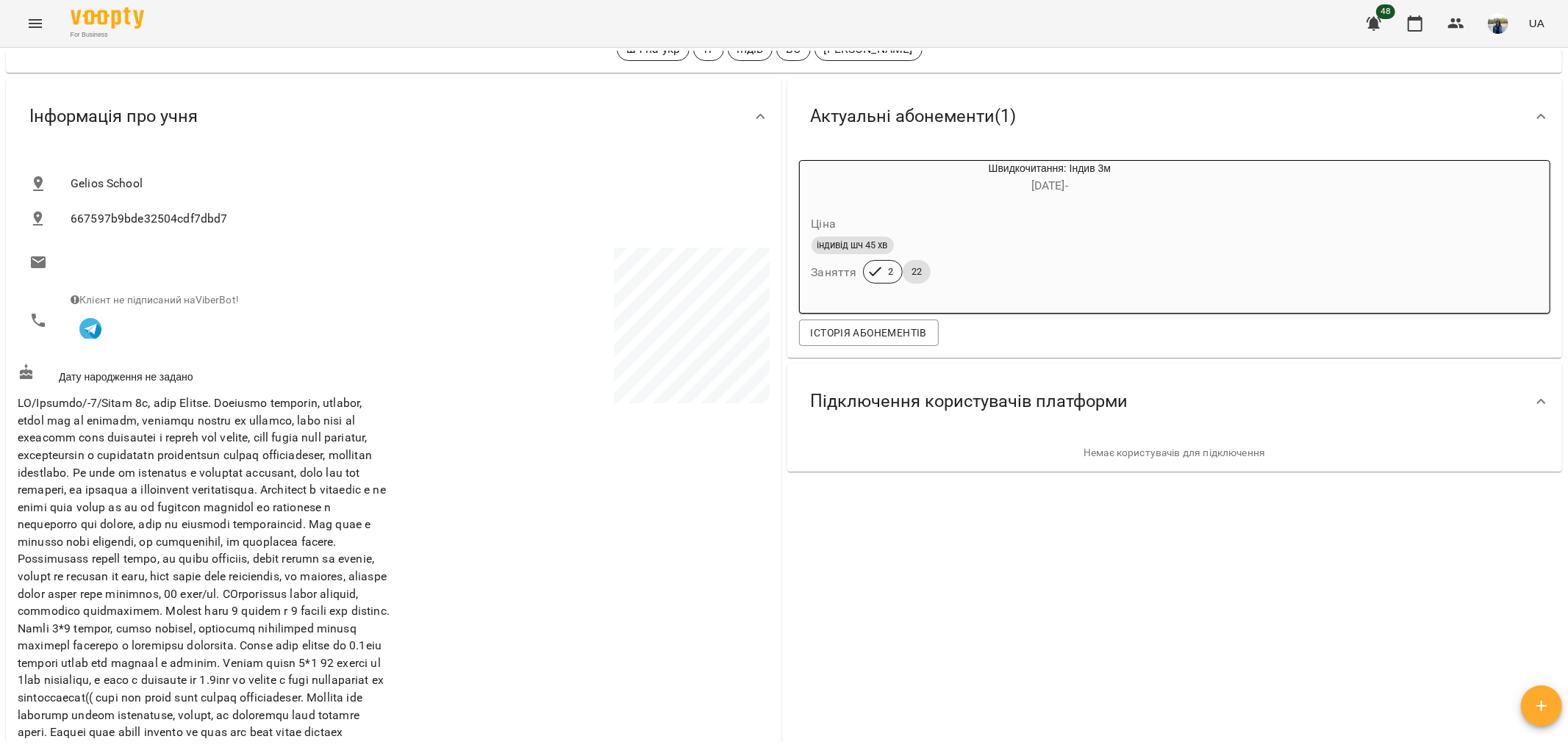
scroll to position [490, 0]
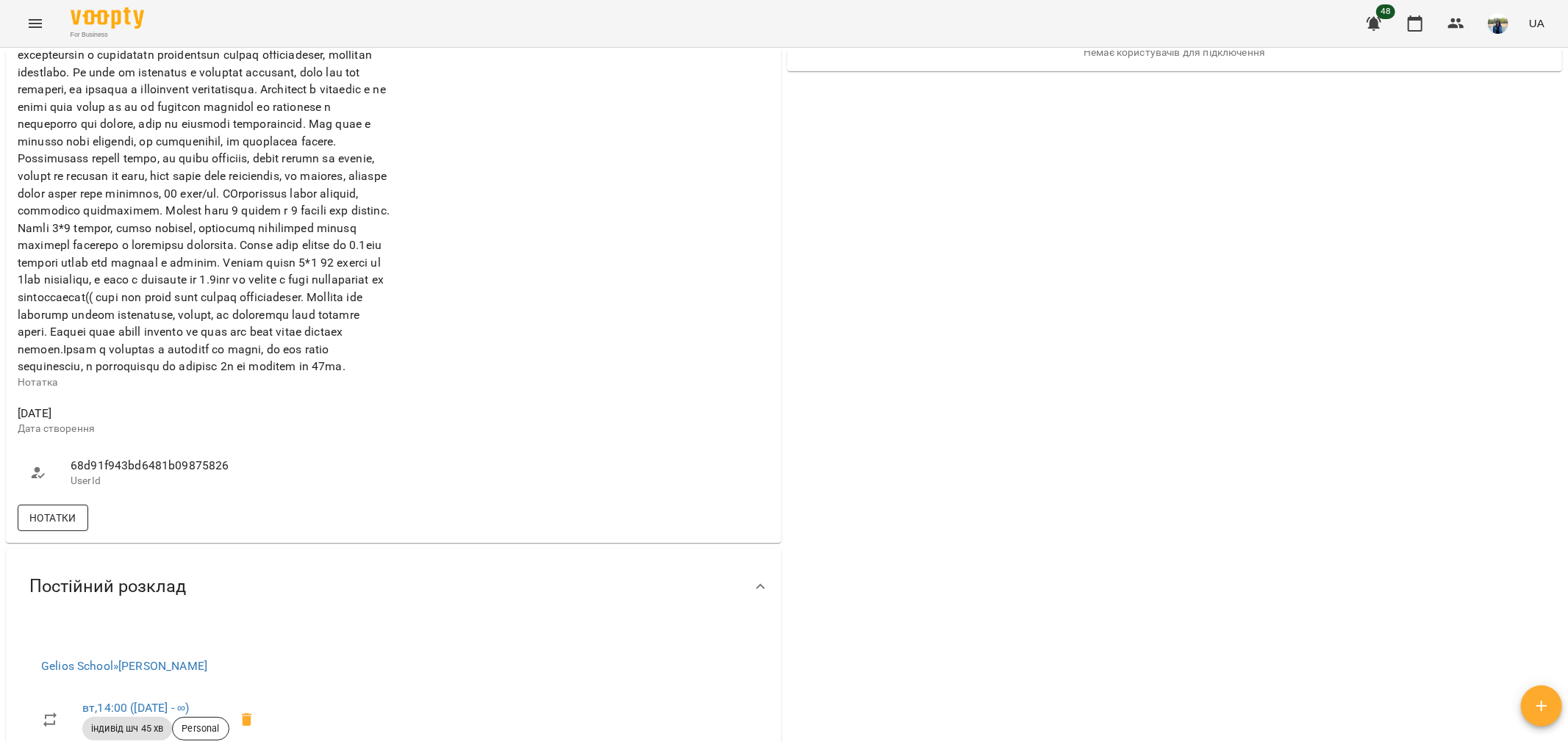
click at [50, 526] on span "Нотатки" at bounding box center [53, 519] width 47 height 18
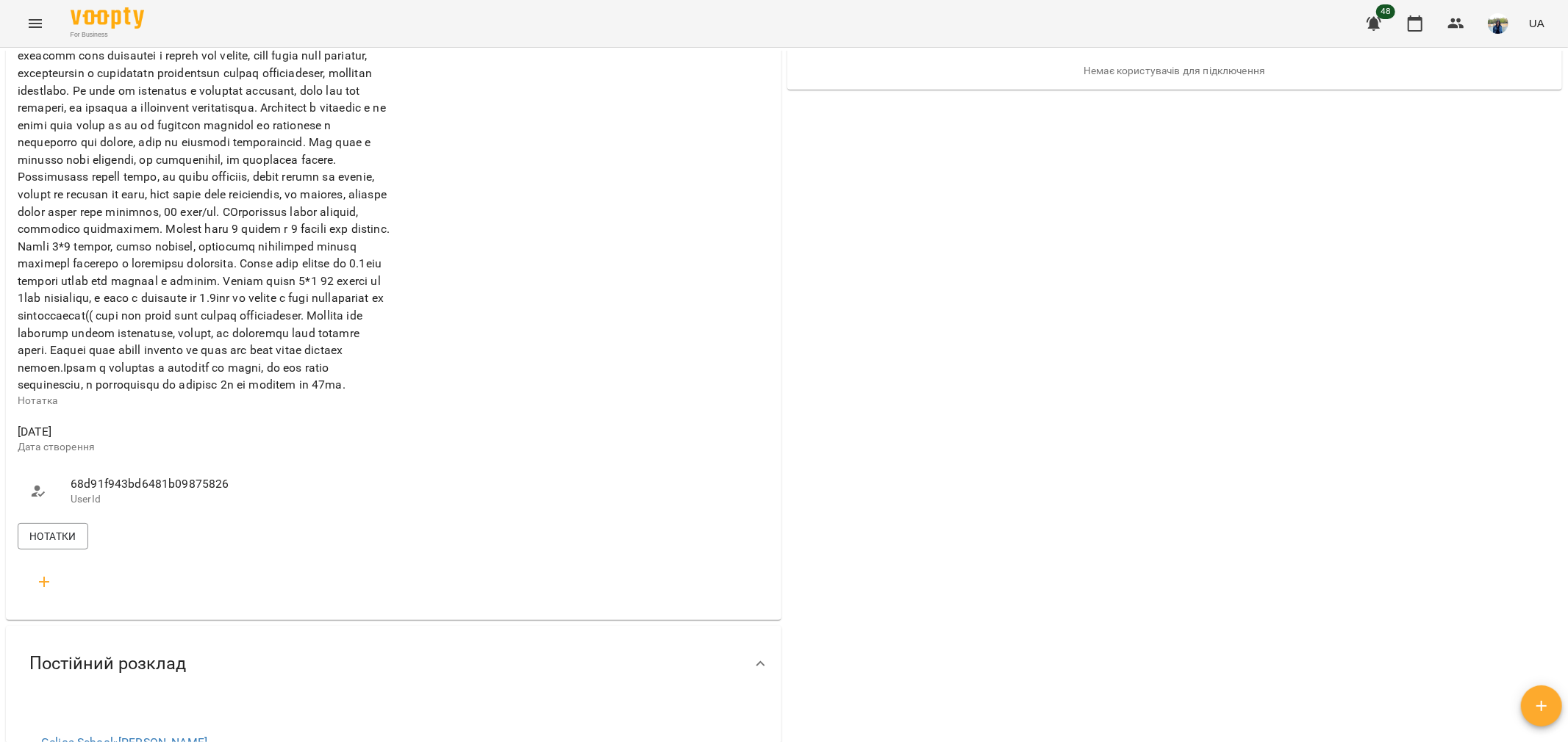
scroll to position [571, 0]
